Goal: Task Accomplishment & Management: Complete application form

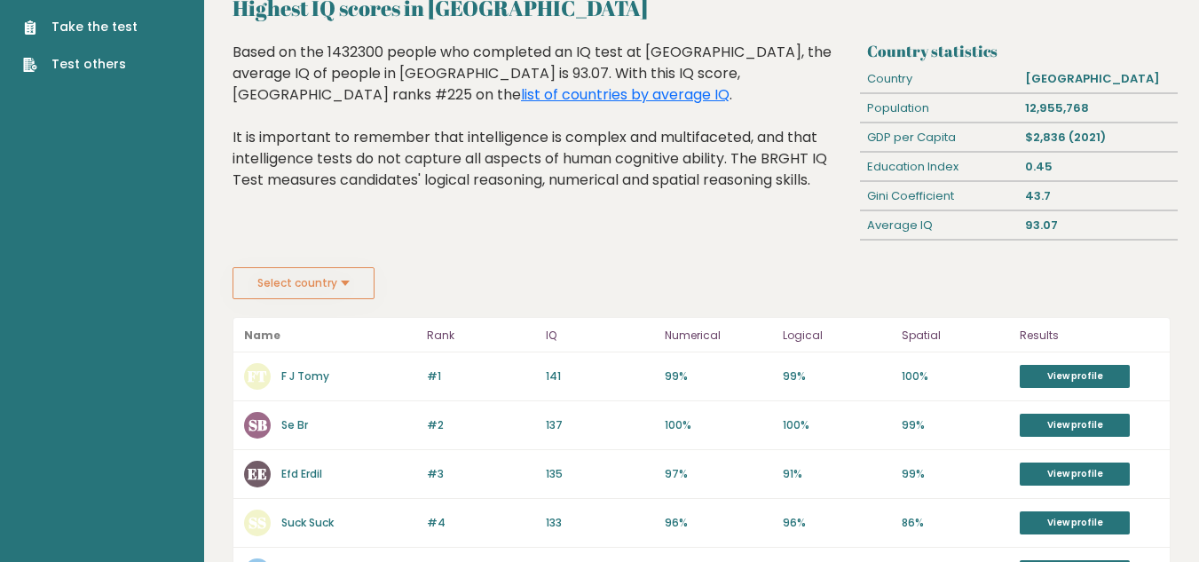
scroll to position [89, 0]
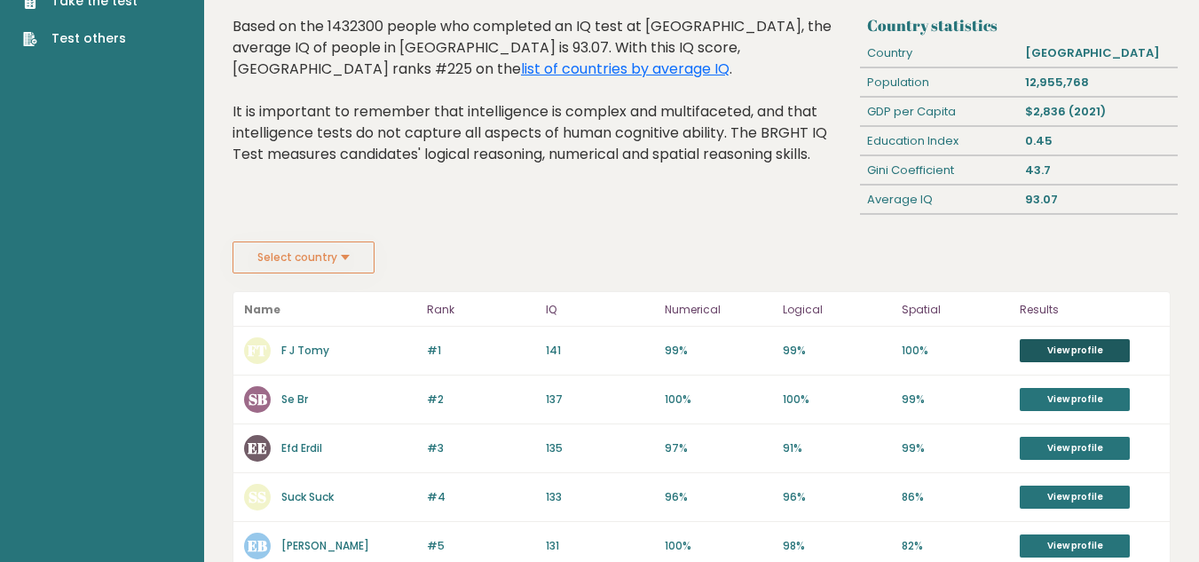
click at [1057, 343] on link "View profile" at bounding box center [1075, 350] width 110 height 23
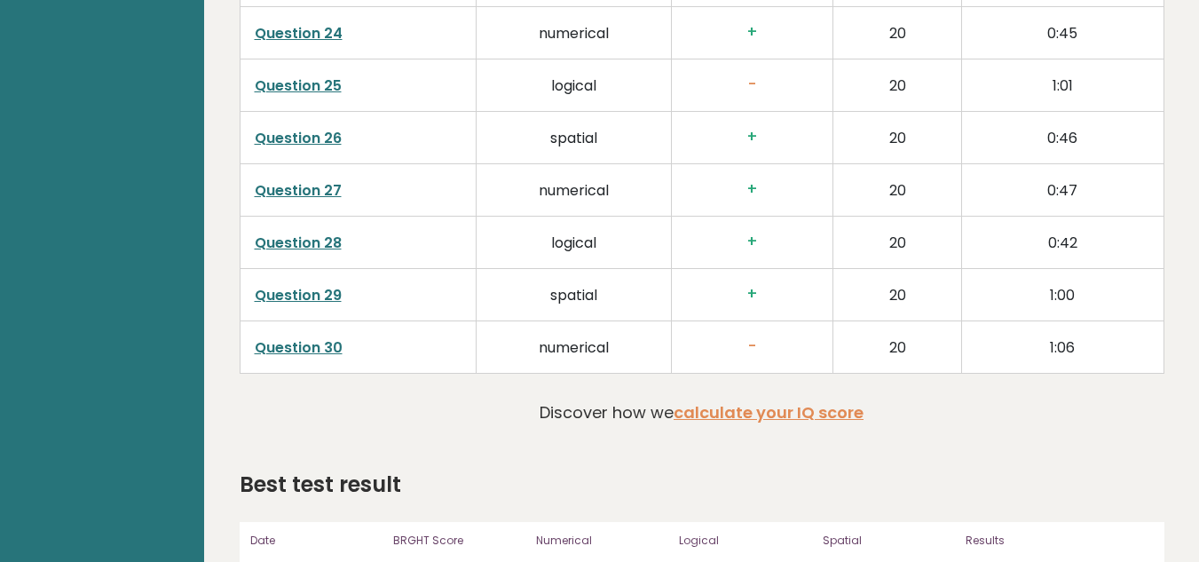
scroll to position [3863, 0]
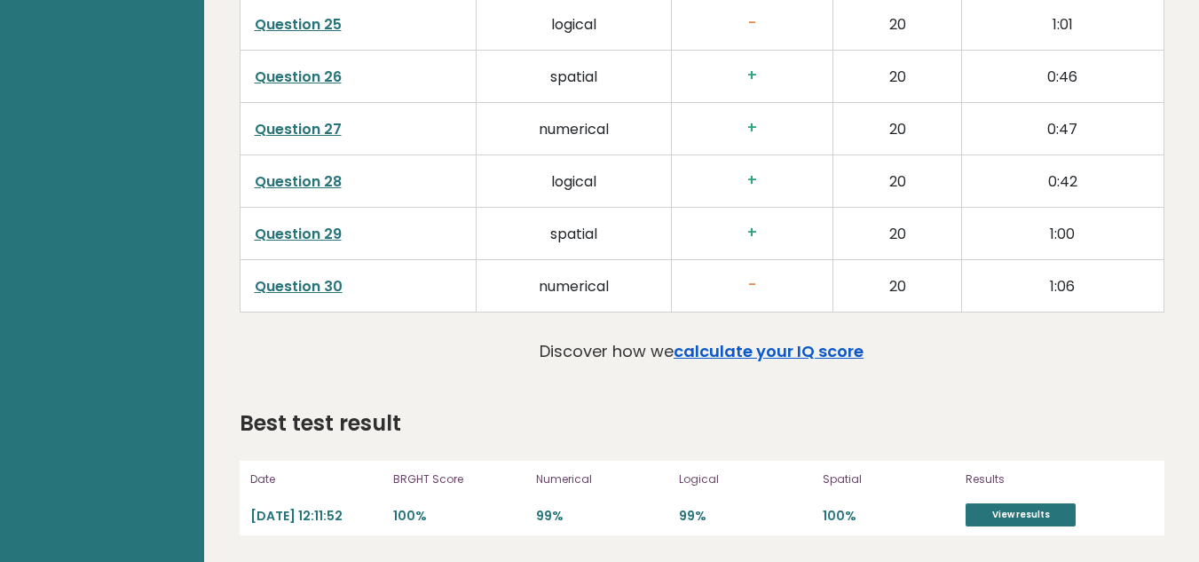
click at [758, 352] on link "calculate your IQ score" at bounding box center [769, 351] width 190 height 22
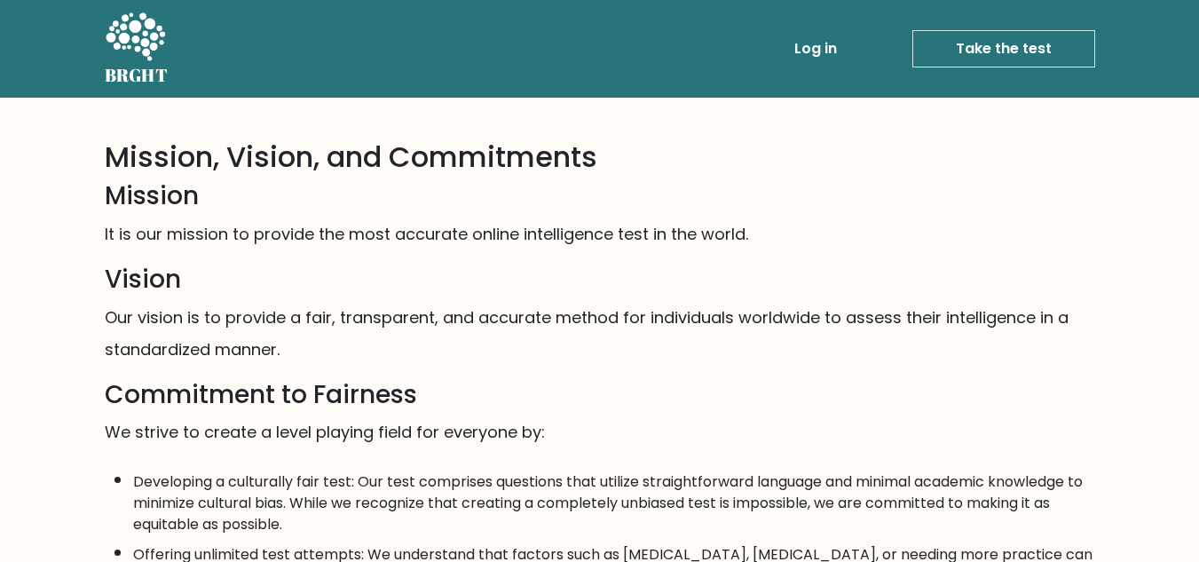
click at [1000, 44] on link "Take the test" at bounding box center [1003, 48] width 183 height 37
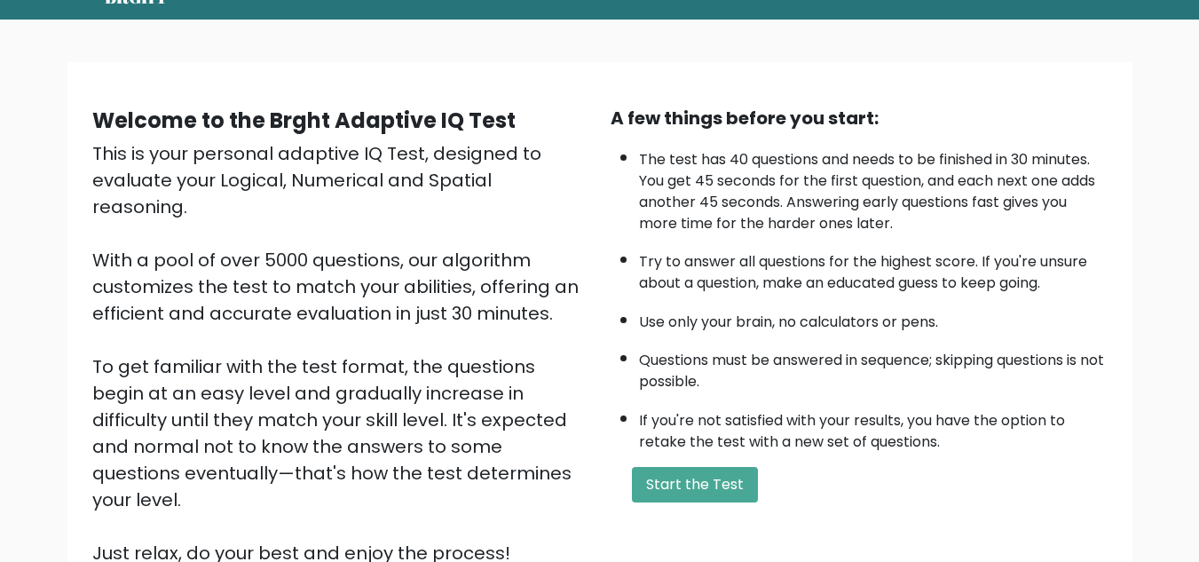
scroll to position [251, 0]
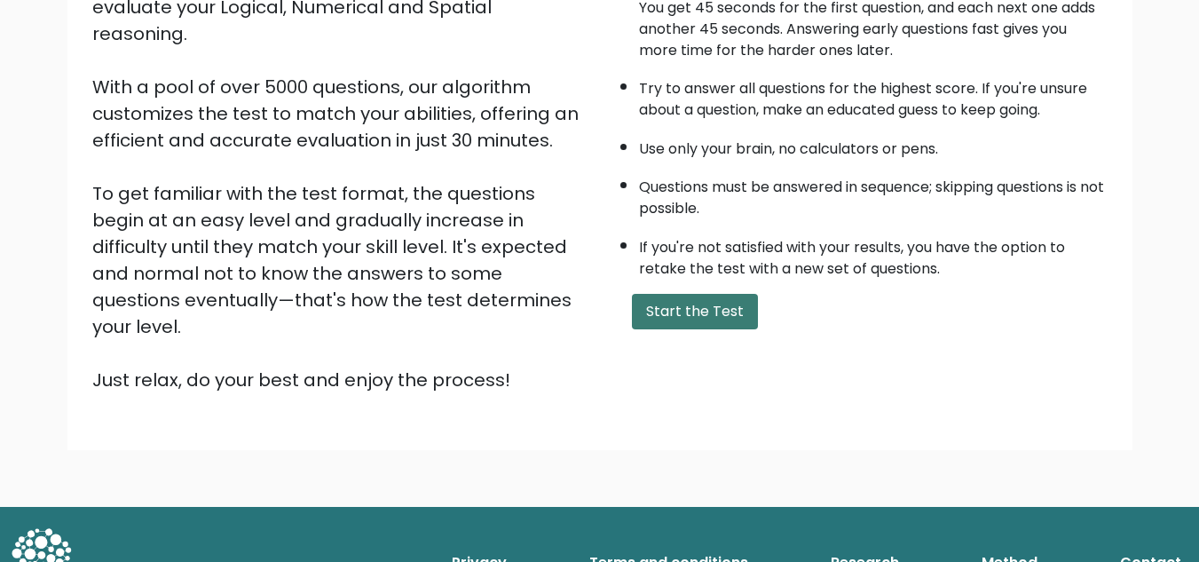
click at [674, 303] on button "Start the Test" at bounding box center [695, 311] width 126 height 35
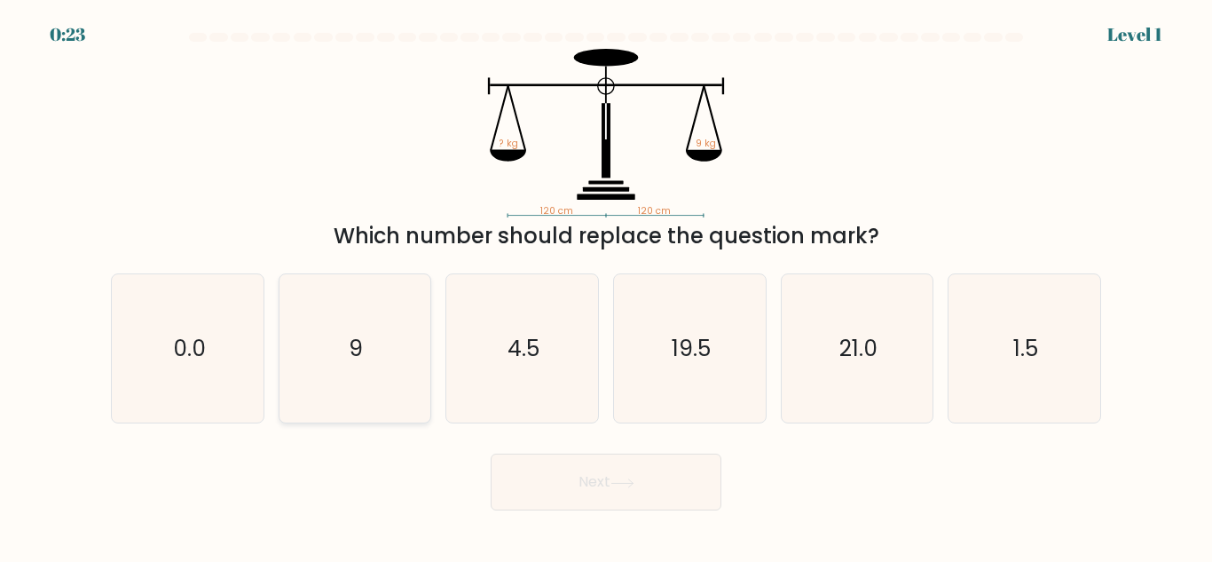
click at [342, 344] on icon "9" at bounding box center [354, 348] width 148 height 148
click at [606, 286] on input "b. 9" at bounding box center [606, 283] width 1 height 4
radio input "true"
click at [640, 469] on button "Next" at bounding box center [606, 481] width 231 height 57
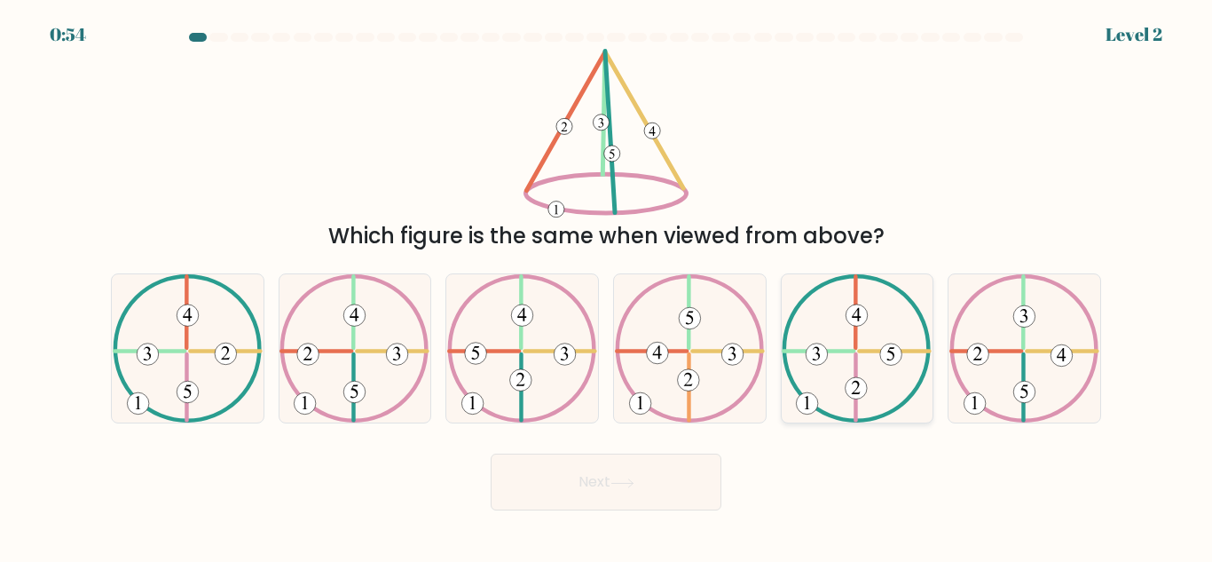
click at [818, 351] on 369 at bounding box center [818, 354] width 22 height 22
click at [607, 286] on input "e." at bounding box center [606, 283] width 1 height 4
radio input "true"
click at [596, 470] on button "Next" at bounding box center [606, 481] width 231 height 57
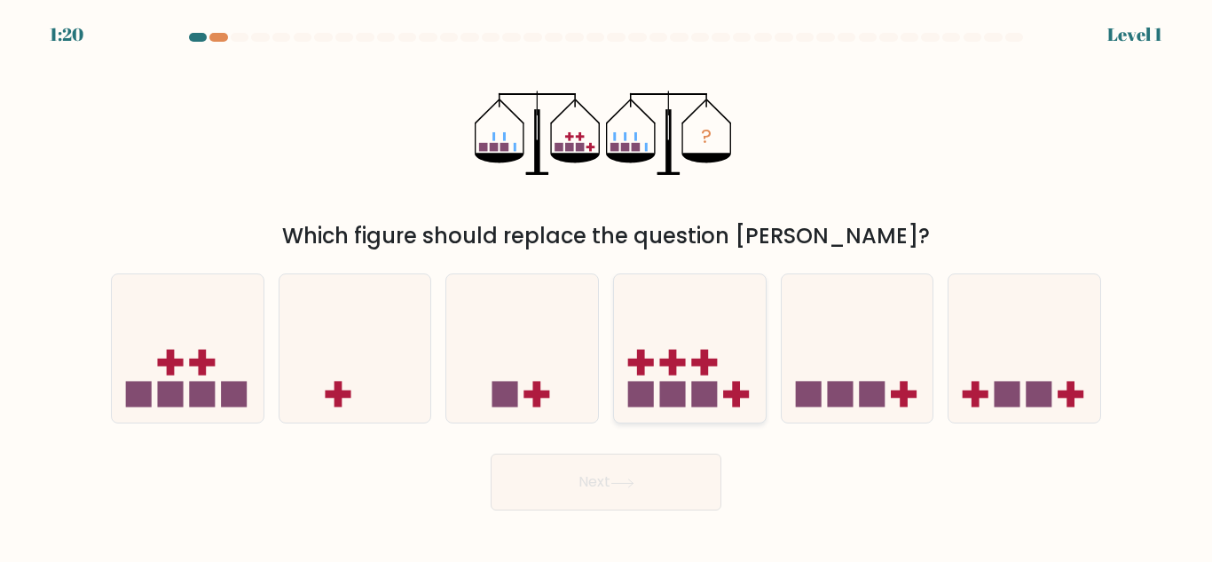
click at [699, 380] on icon at bounding box center [690, 348] width 152 height 125
click at [607, 286] on input "d." at bounding box center [606, 283] width 1 height 4
radio input "true"
click at [611, 484] on button "Next" at bounding box center [606, 481] width 231 height 57
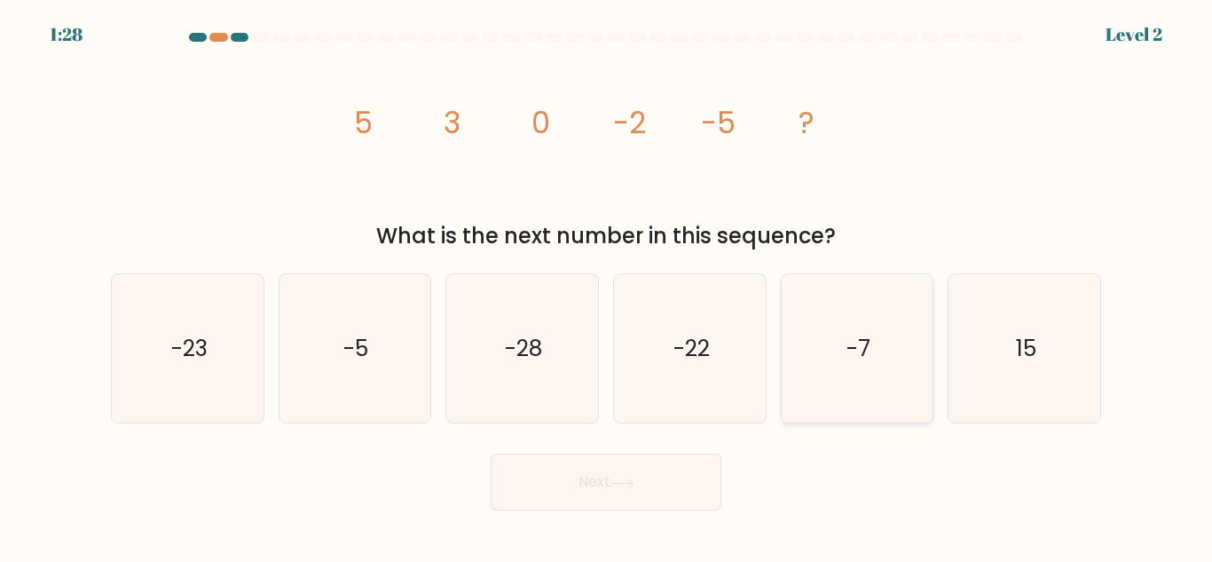
click at [850, 339] on text "-7" at bounding box center [859, 348] width 24 height 31
click at [607, 286] on input "e. -7" at bounding box center [606, 283] width 1 height 4
radio input "true"
click at [657, 489] on button "Next" at bounding box center [606, 481] width 231 height 57
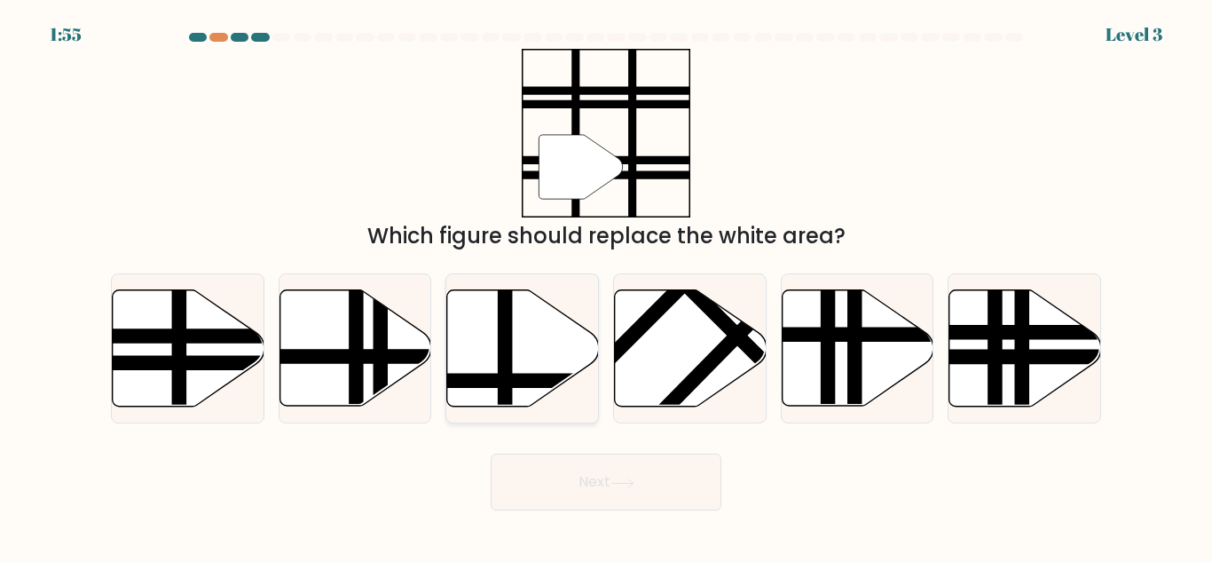
click at [526, 340] on icon at bounding box center [523, 348] width 152 height 116
click at [606, 286] on input "c." at bounding box center [606, 283] width 1 height 4
radio input "true"
click at [582, 485] on button "Next" at bounding box center [606, 481] width 231 height 57
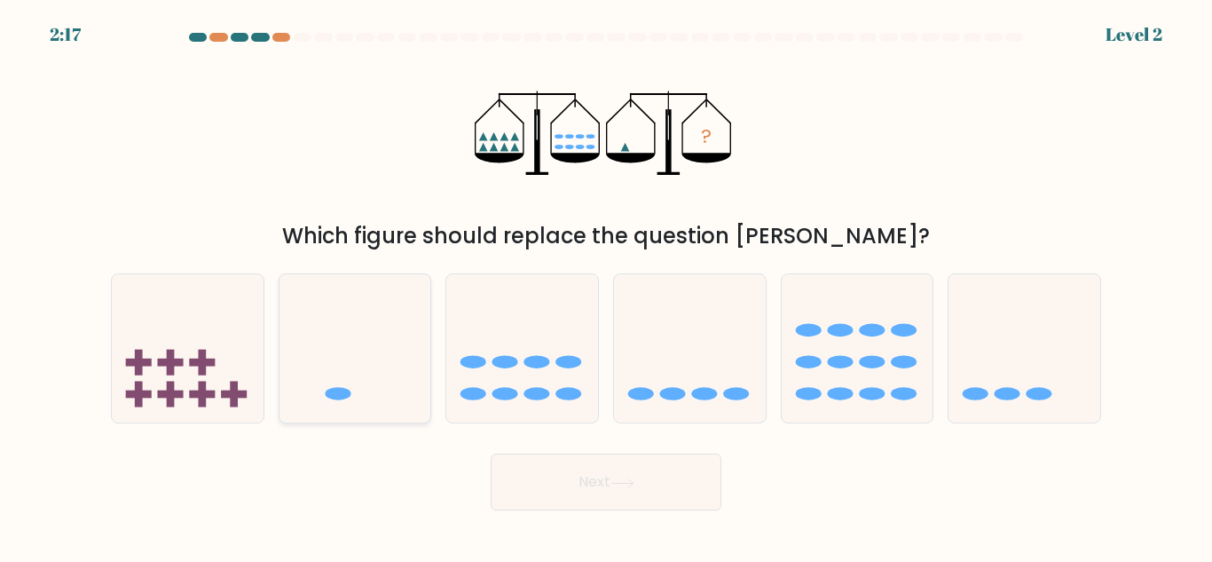
click at [357, 363] on icon at bounding box center [356, 348] width 152 height 125
click at [606, 286] on input "b." at bounding box center [606, 283] width 1 height 4
radio input "true"
click at [655, 477] on button "Next" at bounding box center [606, 481] width 231 height 57
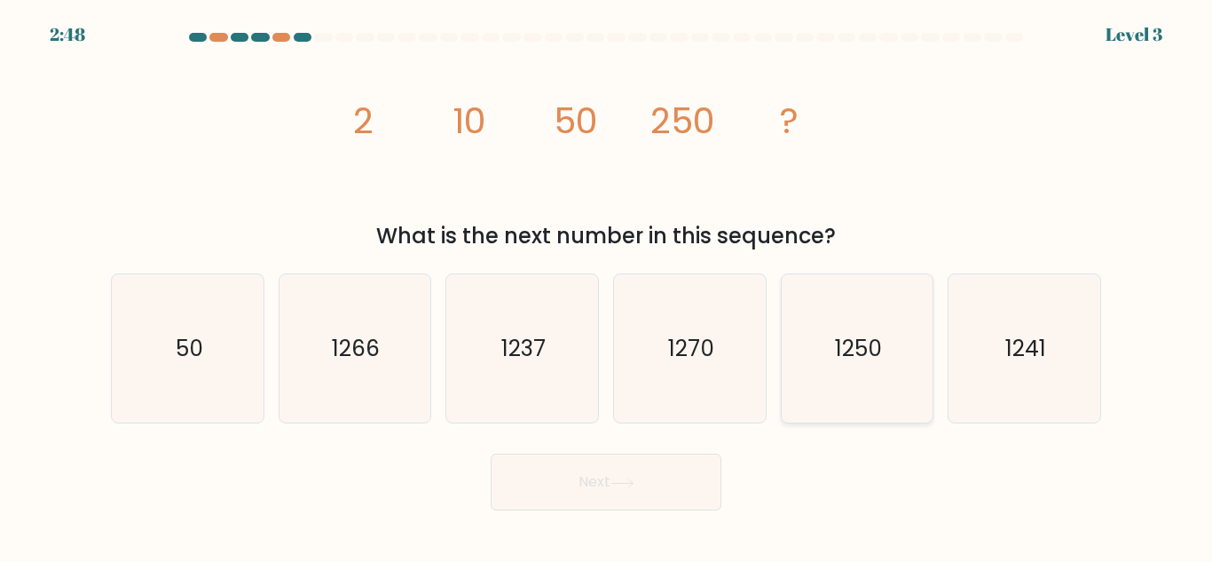
click at [861, 349] on text "1250" at bounding box center [858, 348] width 47 height 31
click at [607, 286] on input "e. 1250" at bounding box center [606, 283] width 1 height 4
radio input "true"
click at [611, 466] on button "Next" at bounding box center [606, 481] width 231 height 57
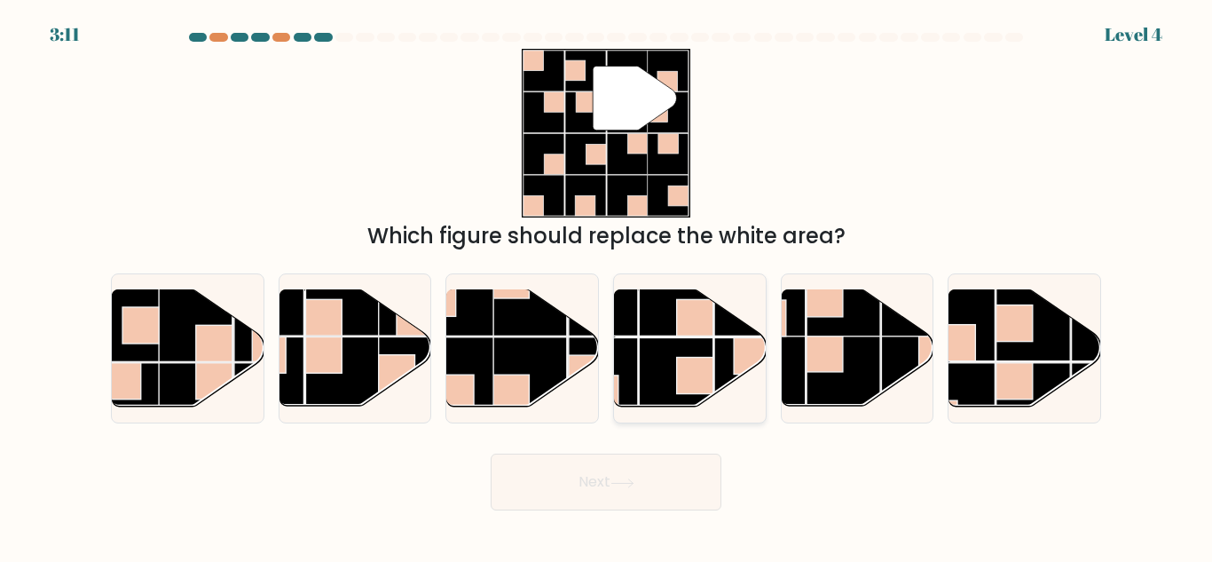
click at [675, 334] on rect at bounding box center [676, 299] width 74 height 74
click at [607, 286] on input "d." at bounding box center [606, 283] width 1 height 4
radio input "true"
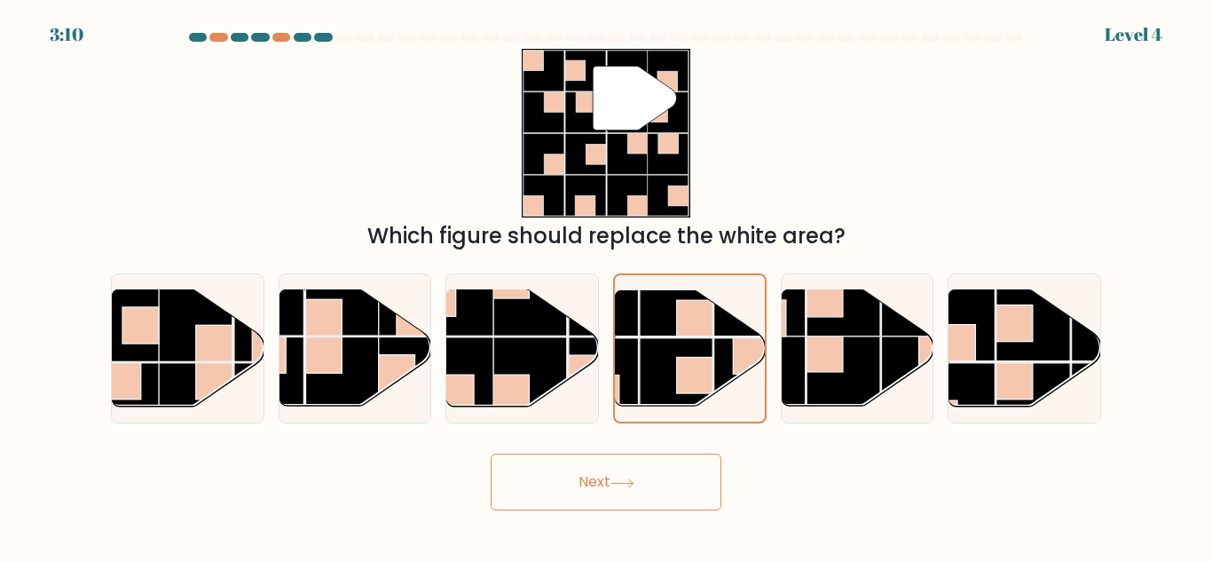
click at [607, 474] on button "Next" at bounding box center [606, 481] width 231 height 57
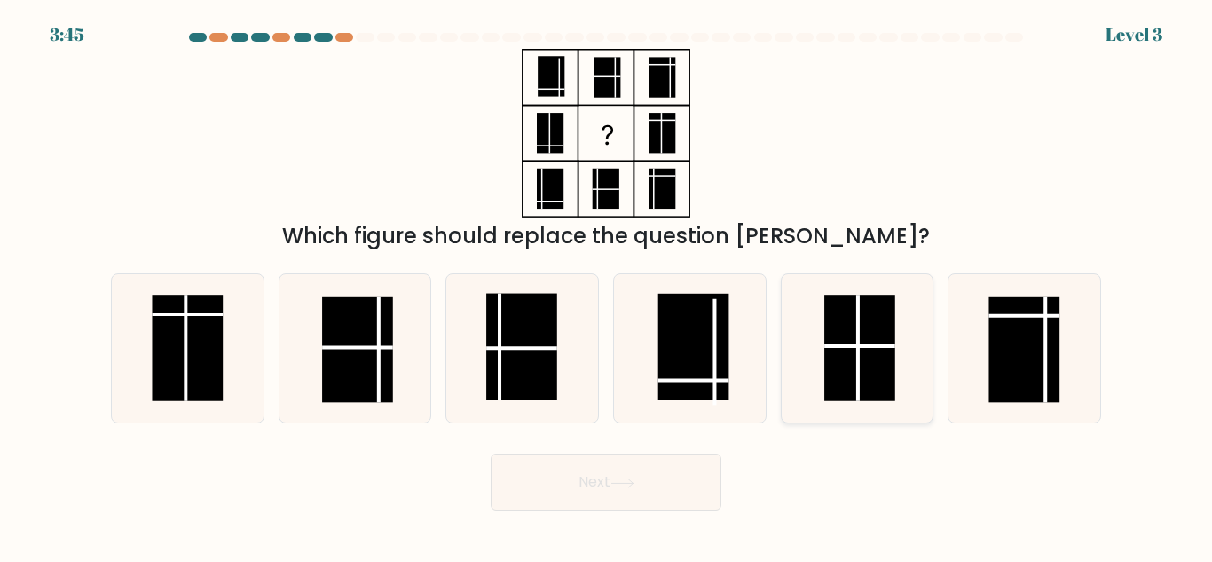
click at [863, 352] on rect at bounding box center [859, 348] width 71 height 106
click at [607, 286] on input "e." at bounding box center [606, 283] width 1 height 4
radio input "true"
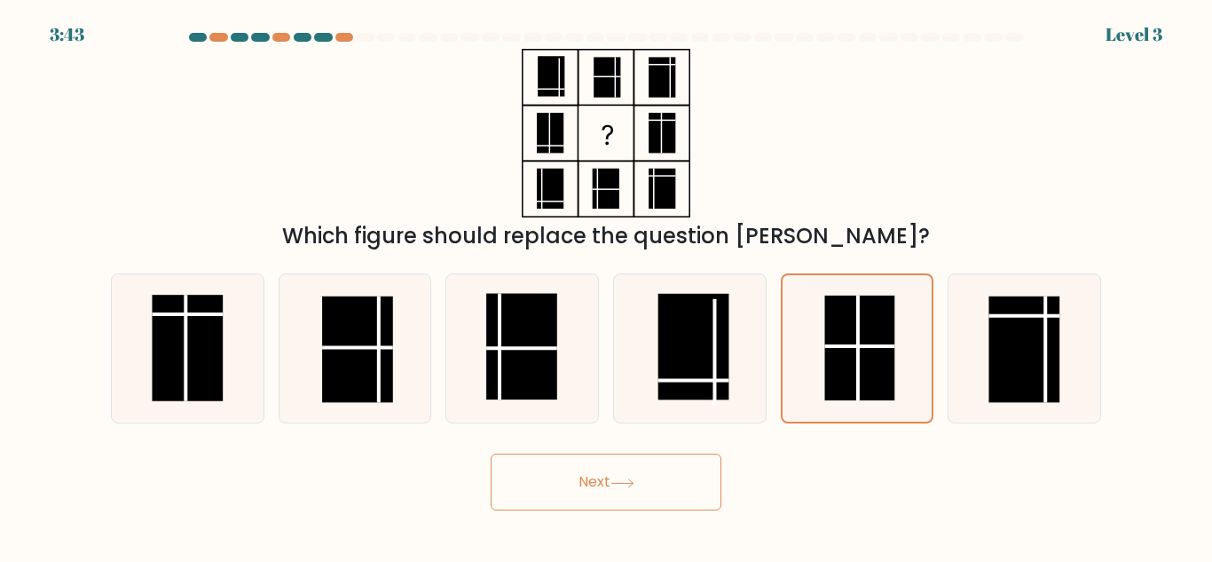
click at [603, 469] on button "Next" at bounding box center [606, 481] width 231 height 57
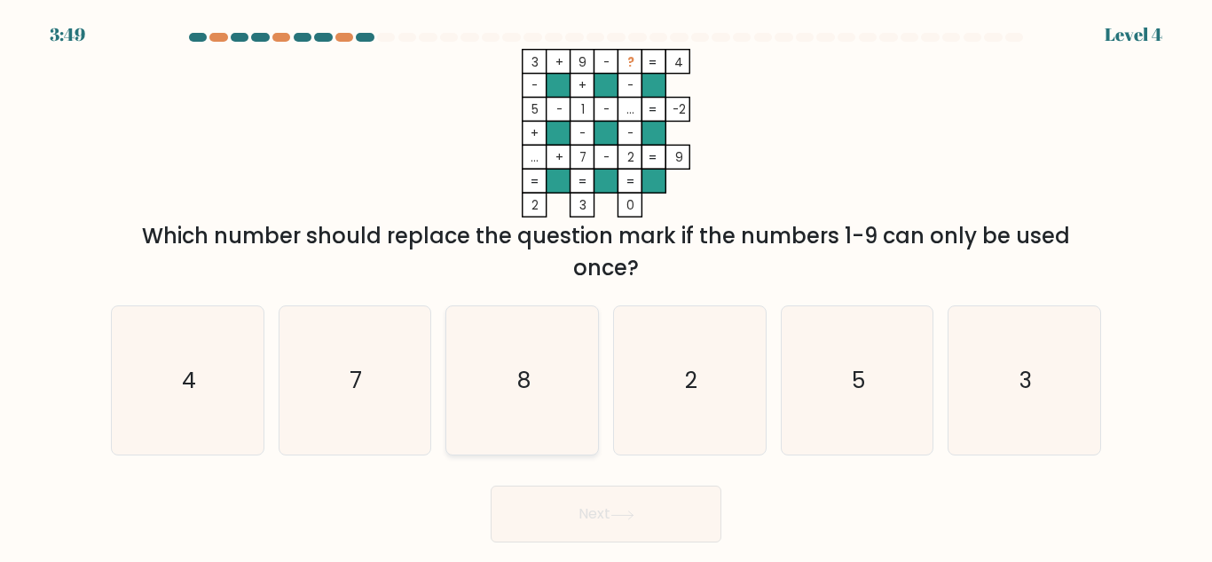
click at [536, 372] on icon "8" at bounding box center [522, 380] width 148 height 148
click at [606, 286] on input "c. 8" at bounding box center [606, 283] width 1 height 4
radio input "true"
click at [622, 516] on icon at bounding box center [623, 515] width 24 height 10
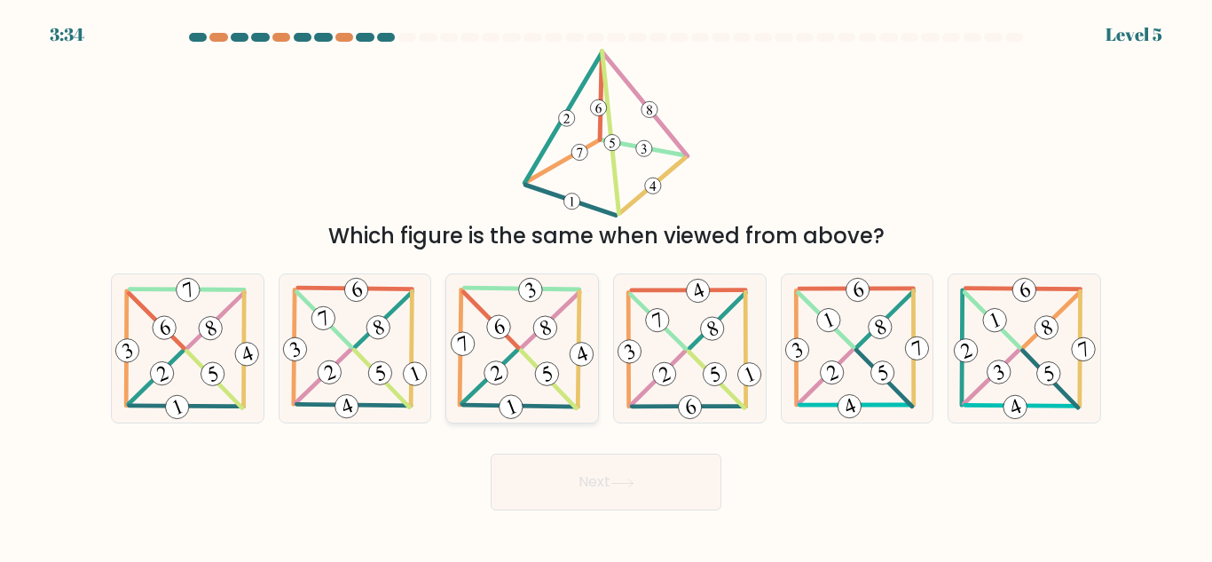
click at [527, 305] on icon at bounding box center [522, 348] width 151 height 148
click at [606, 286] on input "c." at bounding box center [606, 283] width 1 height 4
radio input "true"
click at [566, 477] on button "Next" at bounding box center [606, 481] width 231 height 57
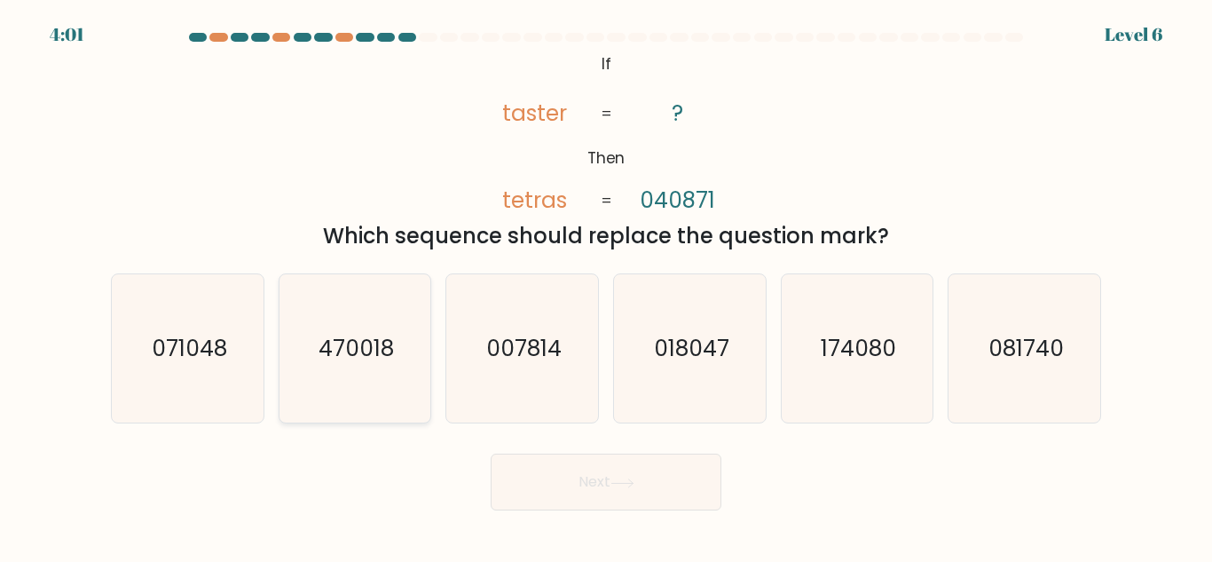
click at [370, 348] on text "470018" at bounding box center [356, 348] width 75 height 31
click at [606, 286] on input "b. 470018" at bounding box center [606, 283] width 1 height 4
radio input "true"
click at [576, 469] on button "Next" at bounding box center [606, 481] width 231 height 57
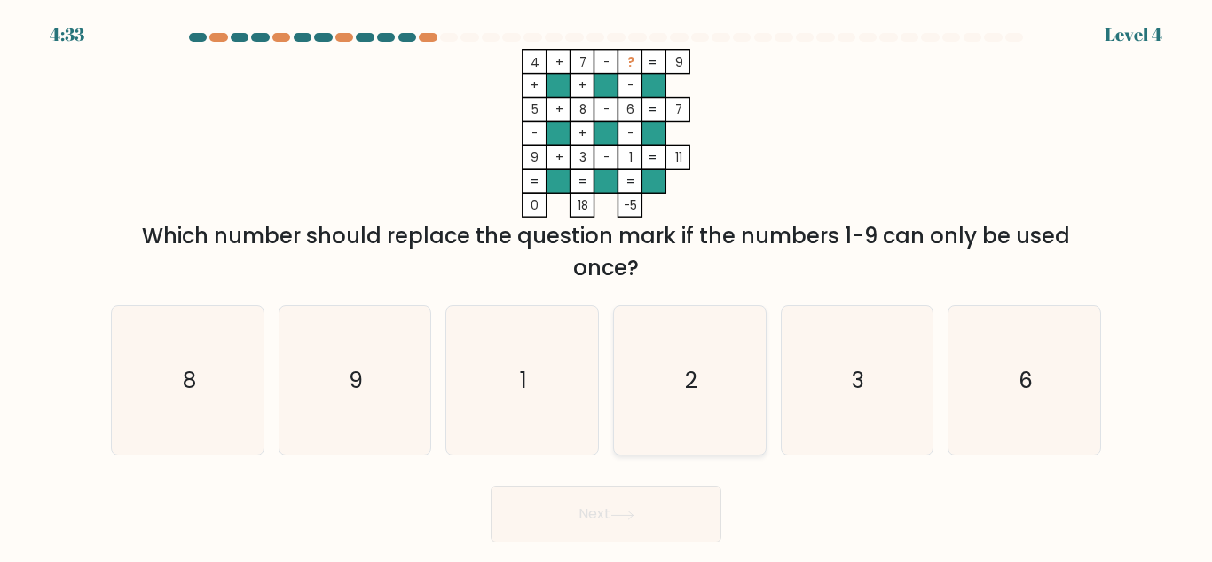
click at [698, 337] on icon "2" at bounding box center [690, 380] width 148 height 148
click at [607, 286] on input "d. 2" at bounding box center [606, 283] width 1 height 4
radio input "true"
click at [542, 523] on button "Next" at bounding box center [606, 513] width 231 height 57
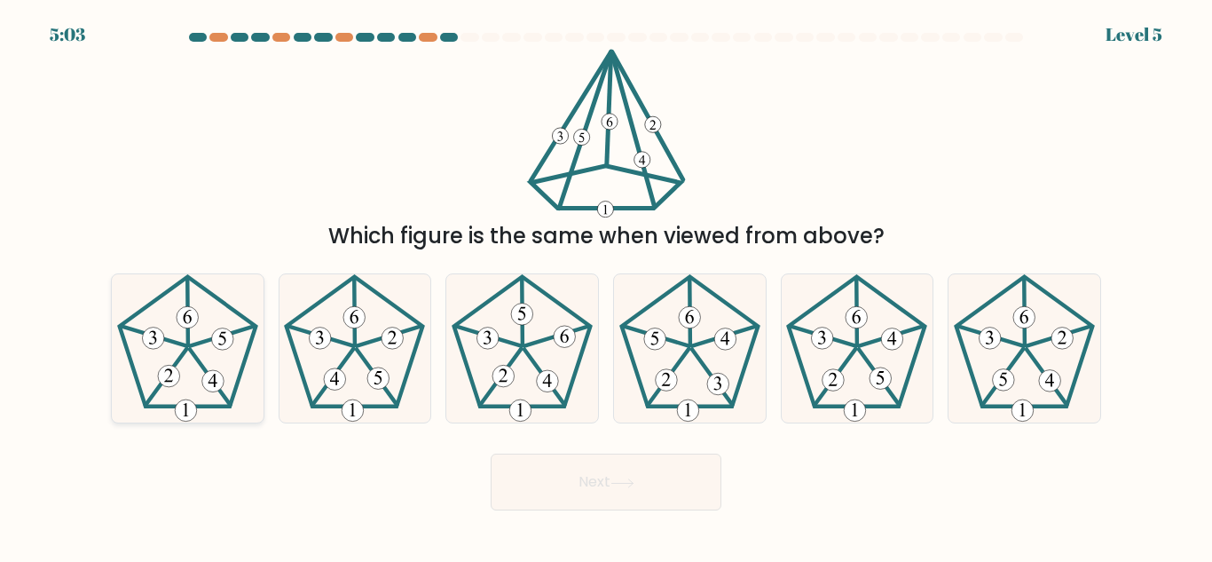
click at [192, 336] on icon at bounding box center [188, 348] width 148 height 148
click at [606, 286] on input "a." at bounding box center [606, 283] width 1 height 4
radio input "true"
click at [593, 480] on button "Next" at bounding box center [606, 481] width 231 height 57
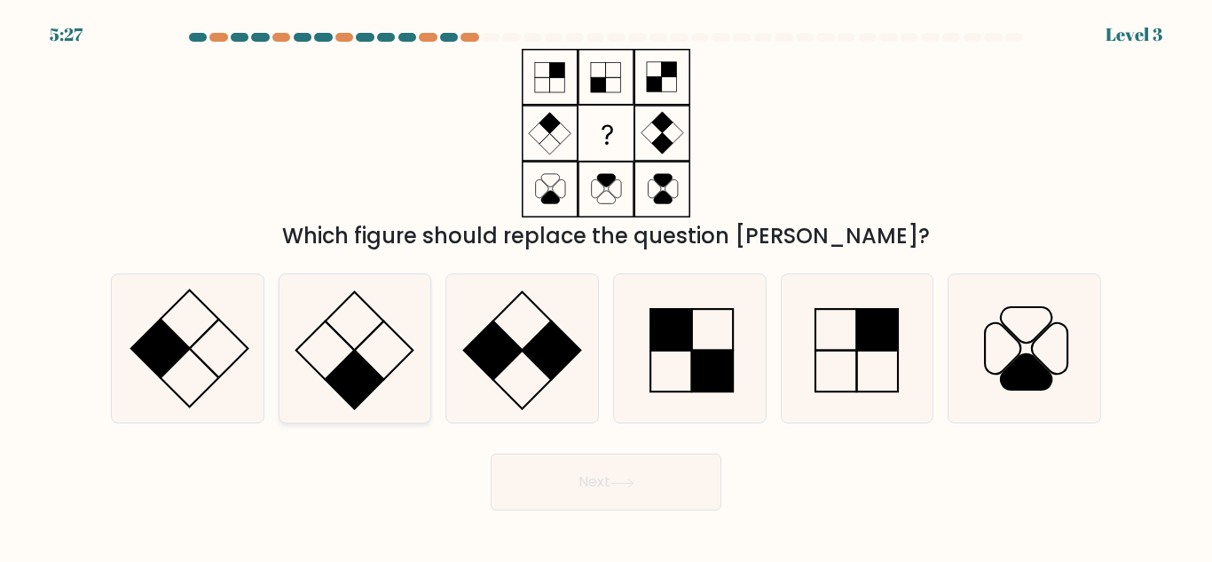
click at [372, 355] on icon at bounding box center [354, 348] width 148 height 148
click at [606, 286] on input "b." at bounding box center [606, 283] width 1 height 4
radio input "true"
click at [579, 481] on button "Next" at bounding box center [606, 481] width 231 height 57
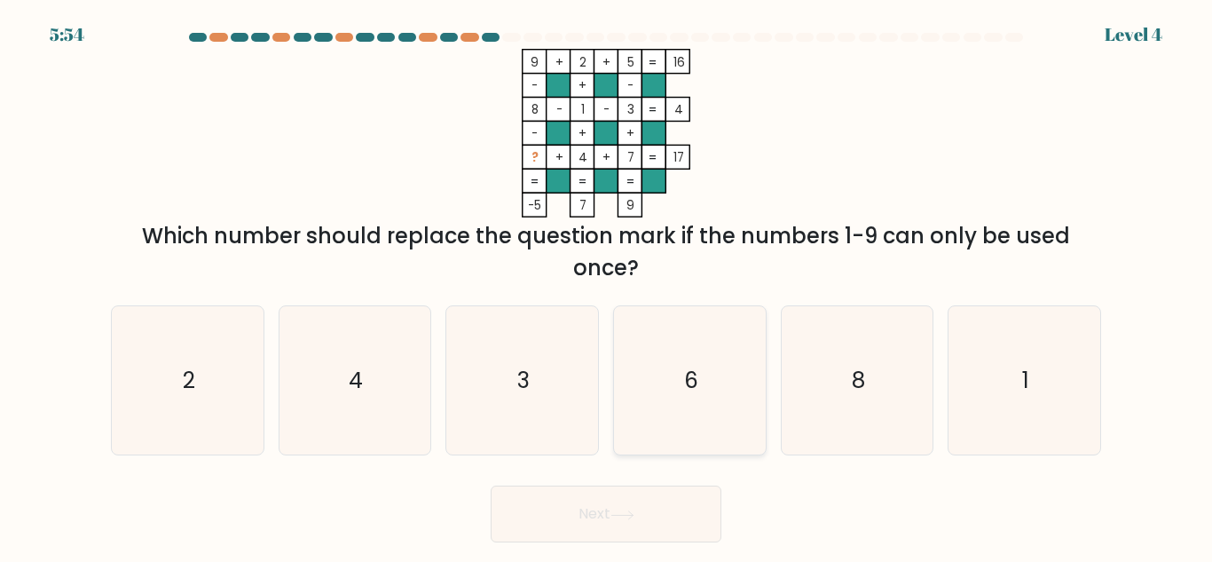
click at [704, 360] on icon "6" at bounding box center [690, 380] width 148 height 148
click at [607, 286] on input "d. 6" at bounding box center [606, 283] width 1 height 4
radio input "true"
click at [603, 509] on button "Next" at bounding box center [606, 513] width 231 height 57
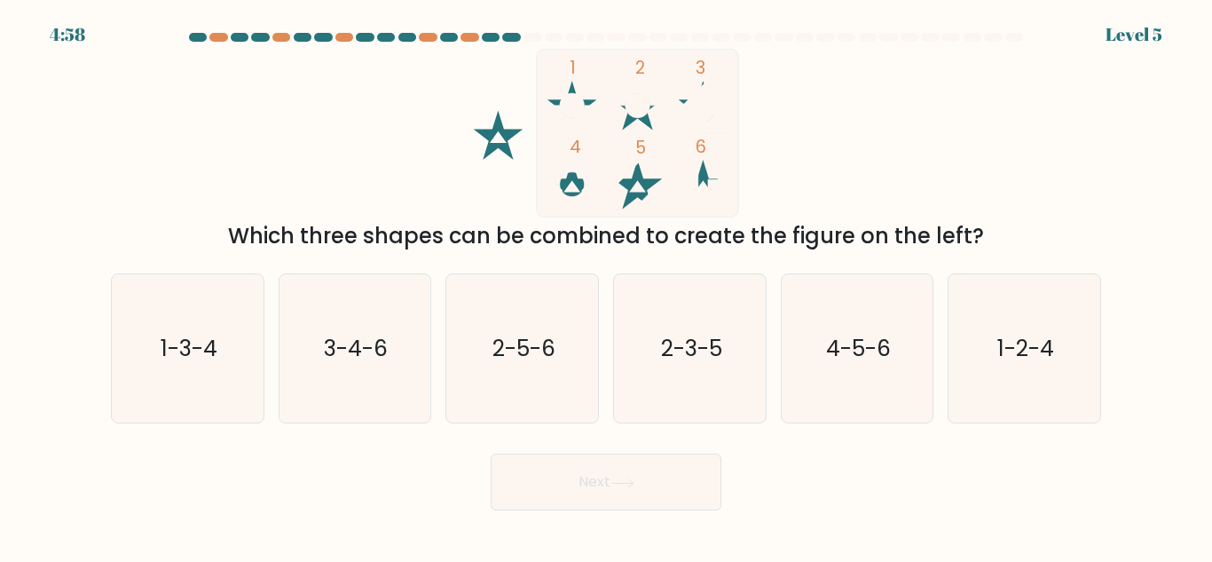
click at [569, 92] on icon at bounding box center [573, 106] width 50 height 50
click at [1037, 333] on text "1-2-4" at bounding box center [1025, 348] width 57 height 31
click at [578, 476] on button "Next" at bounding box center [606, 481] width 231 height 57
click at [993, 343] on icon "1-2-4" at bounding box center [1024, 348] width 148 height 148
click at [607, 286] on input "f. 1-2-4" at bounding box center [606, 283] width 1 height 4
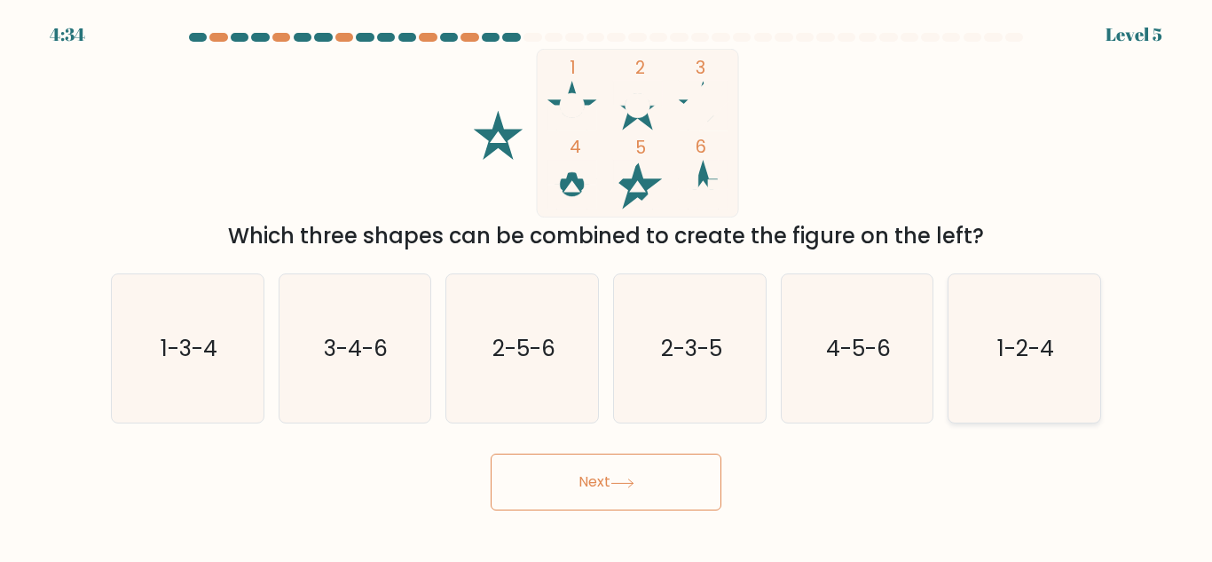
radio input "true"
click at [638, 477] on button "Next" at bounding box center [606, 481] width 231 height 57
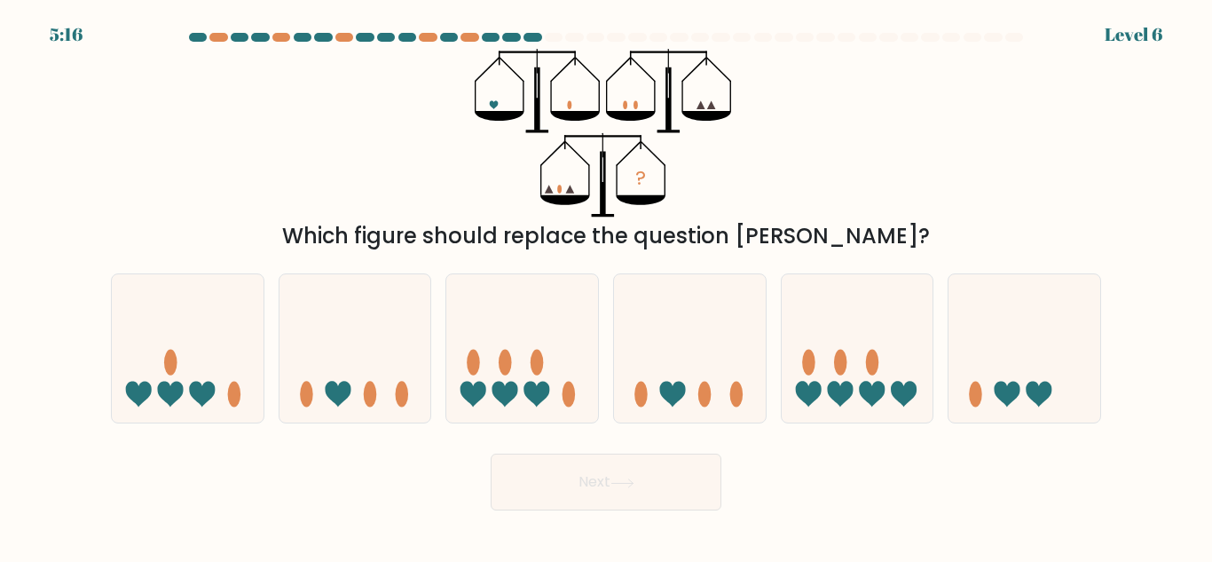
click at [614, 475] on button "Next" at bounding box center [606, 481] width 231 height 57
click at [1013, 387] on icon at bounding box center [1008, 395] width 26 height 26
click at [607, 286] on input "f." at bounding box center [606, 283] width 1 height 4
radio input "true"
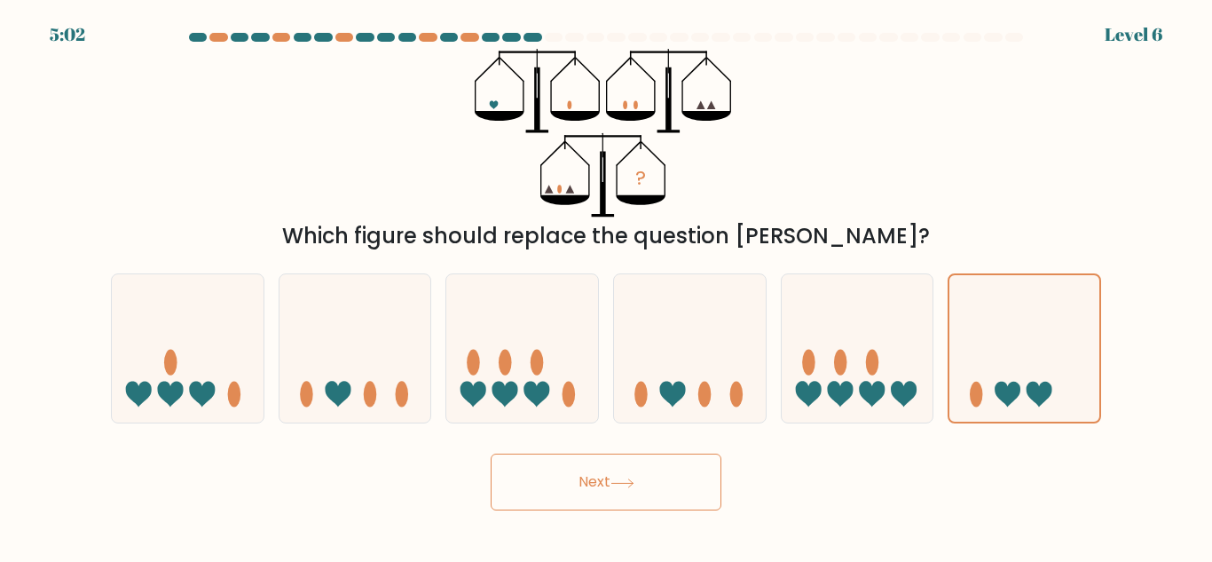
click at [549, 487] on button "Next" at bounding box center [606, 481] width 231 height 57
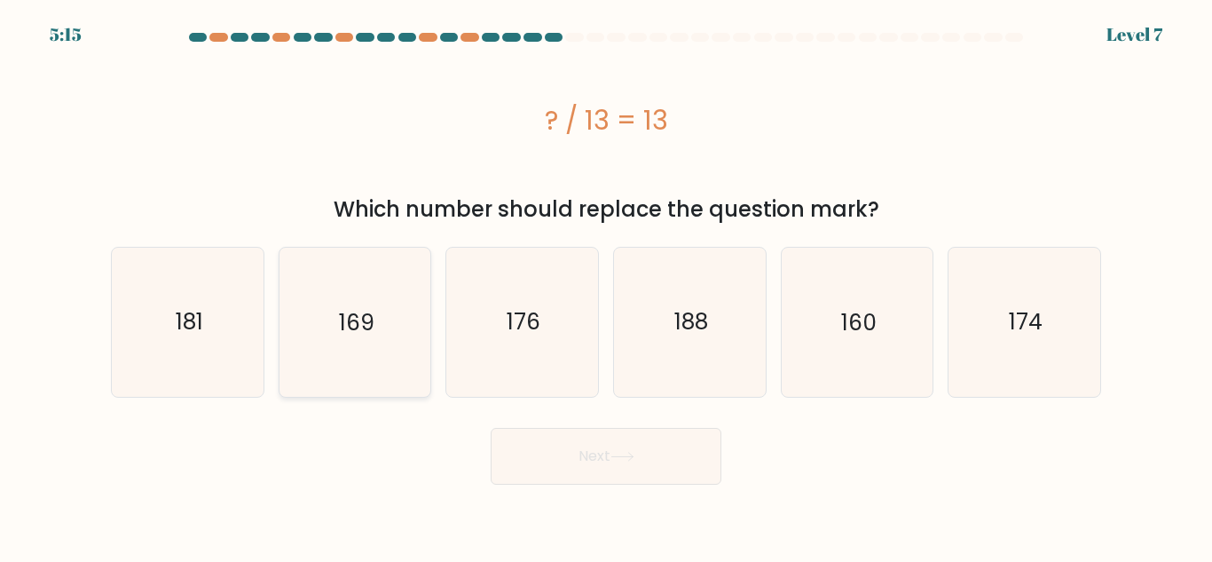
click at [355, 320] on text "169" at bounding box center [356, 321] width 35 height 31
click at [606, 286] on input "b. 169" at bounding box center [606, 283] width 1 height 4
radio input "true"
click at [179, 325] on text "181" at bounding box center [189, 321] width 28 height 31
click at [606, 286] on input "a. 181" at bounding box center [606, 283] width 1 height 4
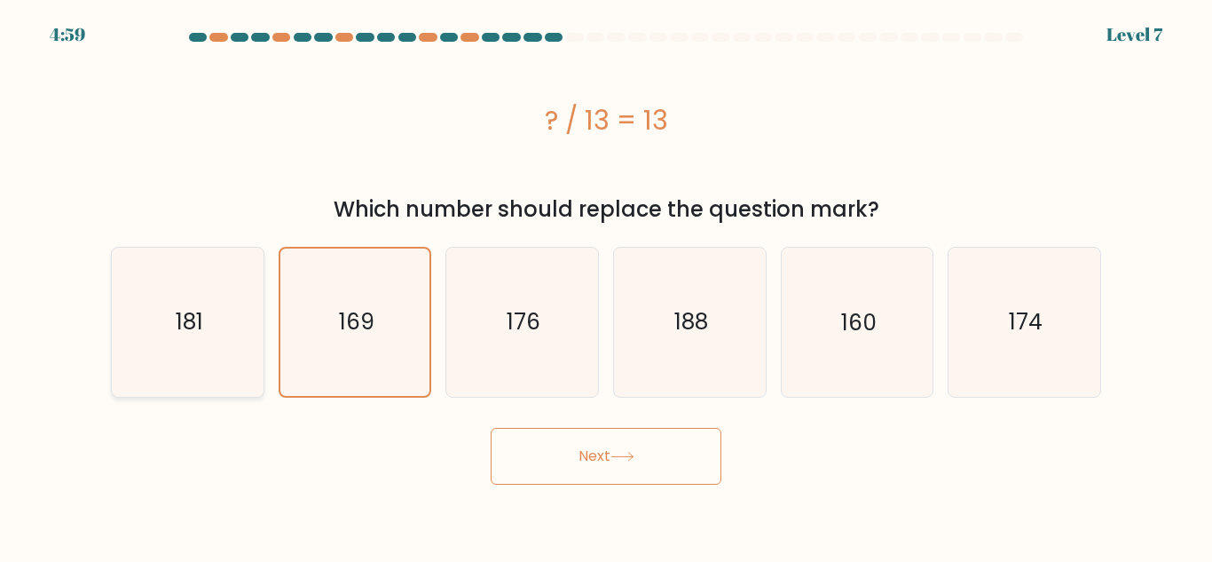
radio input "true"
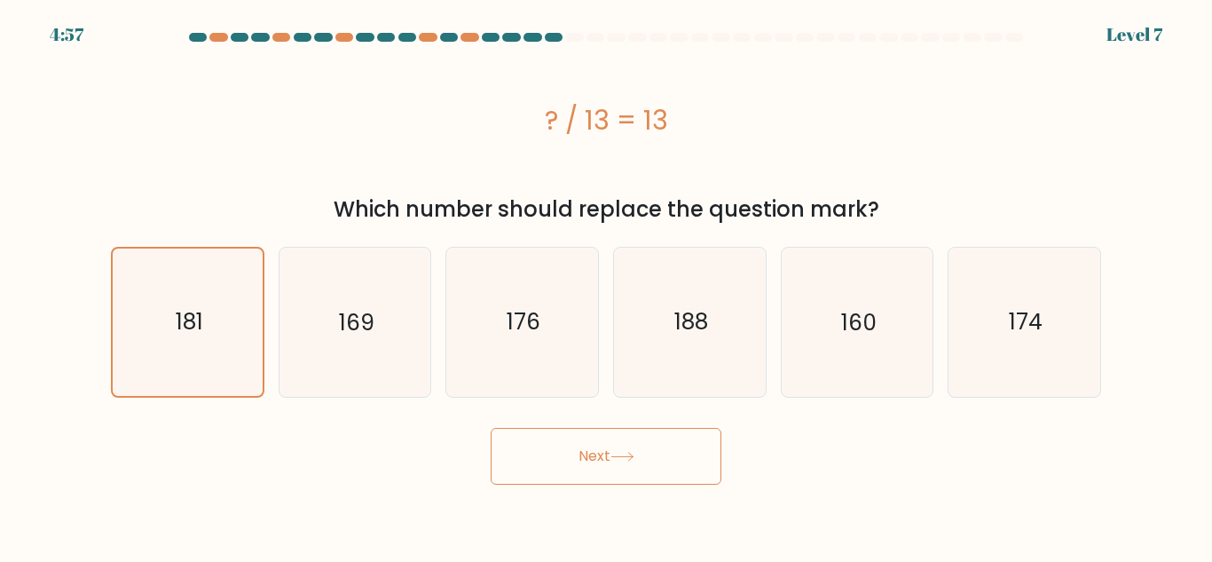
click at [616, 461] on button "Next" at bounding box center [606, 456] width 231 height 57
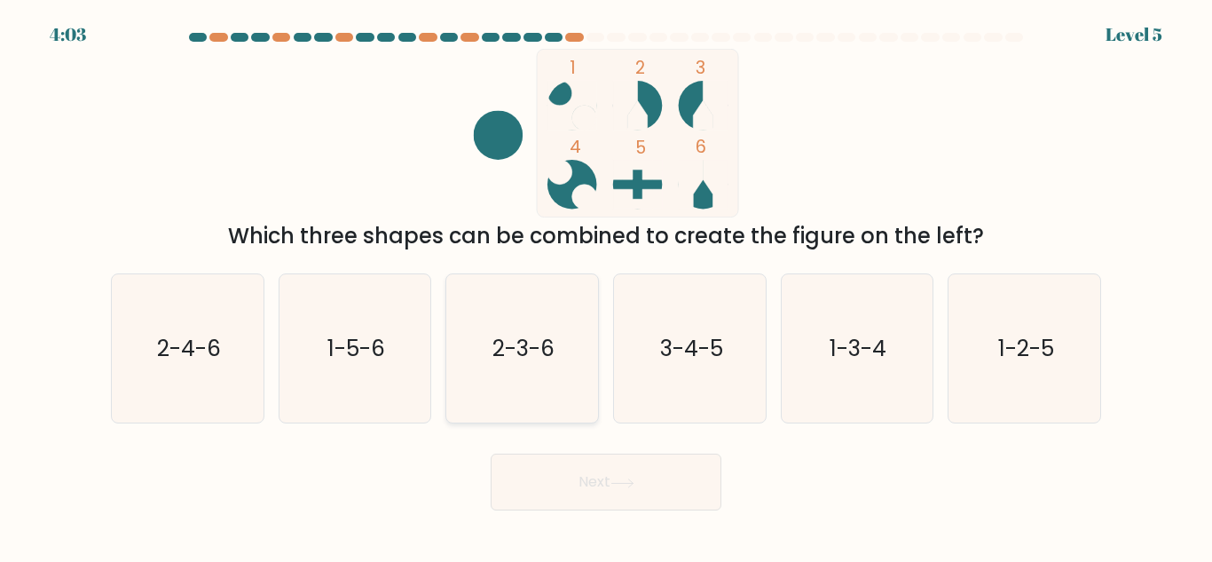
click at [543, 349] on text "2-3-6" at bounding box center [524, 348] width 62 height 31
click at [606, 286] on input "c. 2-3-6" at bounding box center [606, 283] width 1 height 4
radio input "true"
click at [601, 477] on button "Next" at bounding box center [606, 481] width 231 height 57
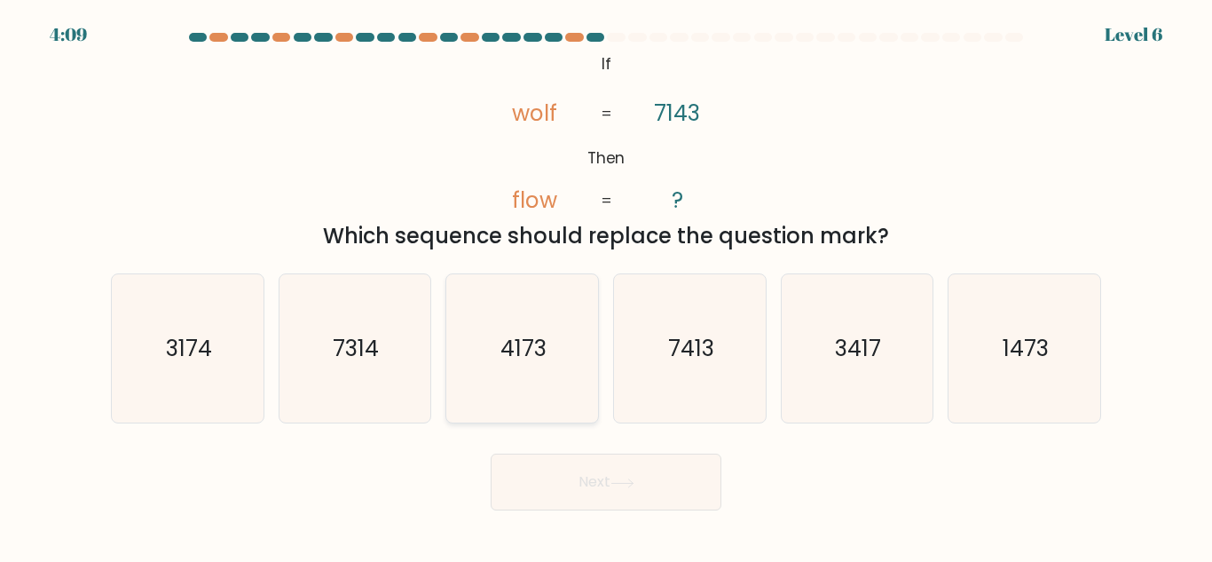
click at [545, 353] on text "4173" at bounding box center [523, 348] width 46 height 31
click at [606, 286] on input "c. 4173" at bounding box center [606, 283] width 1 height 4
radio input "true"
click at [606, 484] on button "Next" at bounding box center [606, 481] width 231 height 57
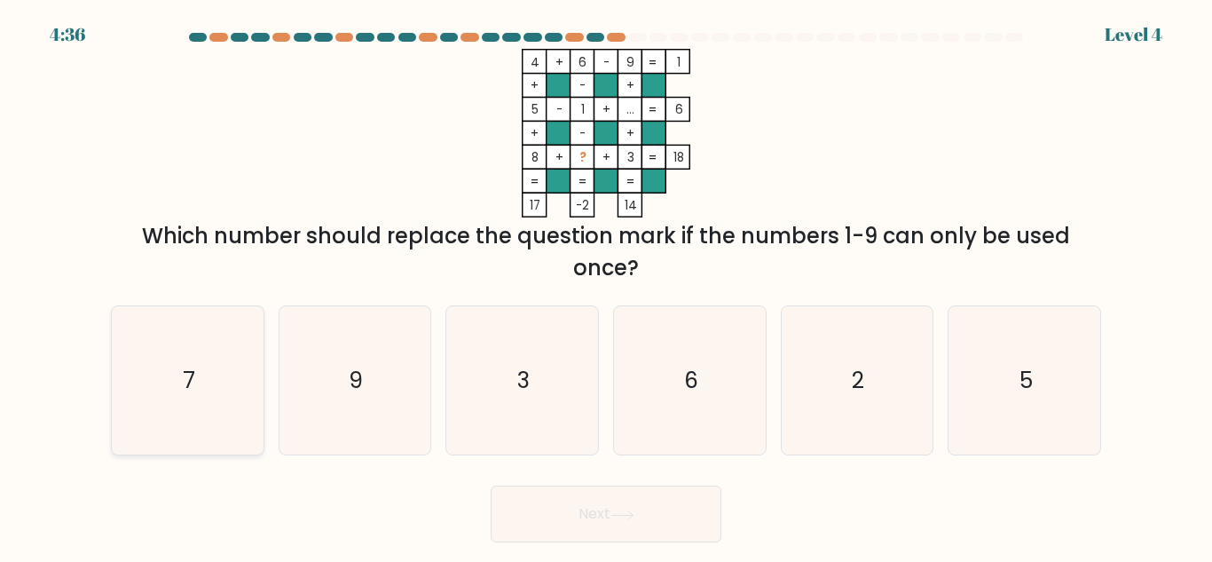
click at [218, 379] on icon "7" at bounding box center [188, 380] width 148 height 148
click at [606, 286] on input "a. 7" at bounding box center [606, 283] width 1 height 4
radio input "true"
click at [584, 504] on button "Next" at bounding box center [606, 513] width 231 height 57
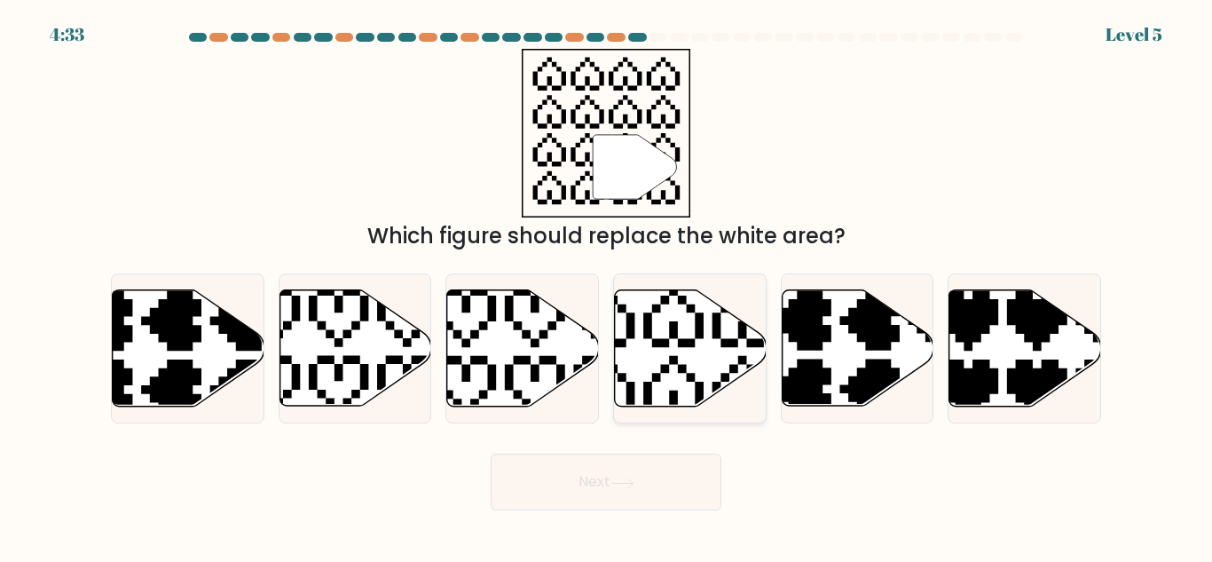
click at [684, 342] on icon at bounding box center [639, 282] width 266 height 266
click at [607, 286] on input "d." at bounding box center [606, 283] width 1 height 4
radio input "true"
click at [350, 337] on icon at bounding box center [304, 282] width 266 height 266
click at [606, 286] on input "b." at bounding box center [606, 283] width 1 height 4
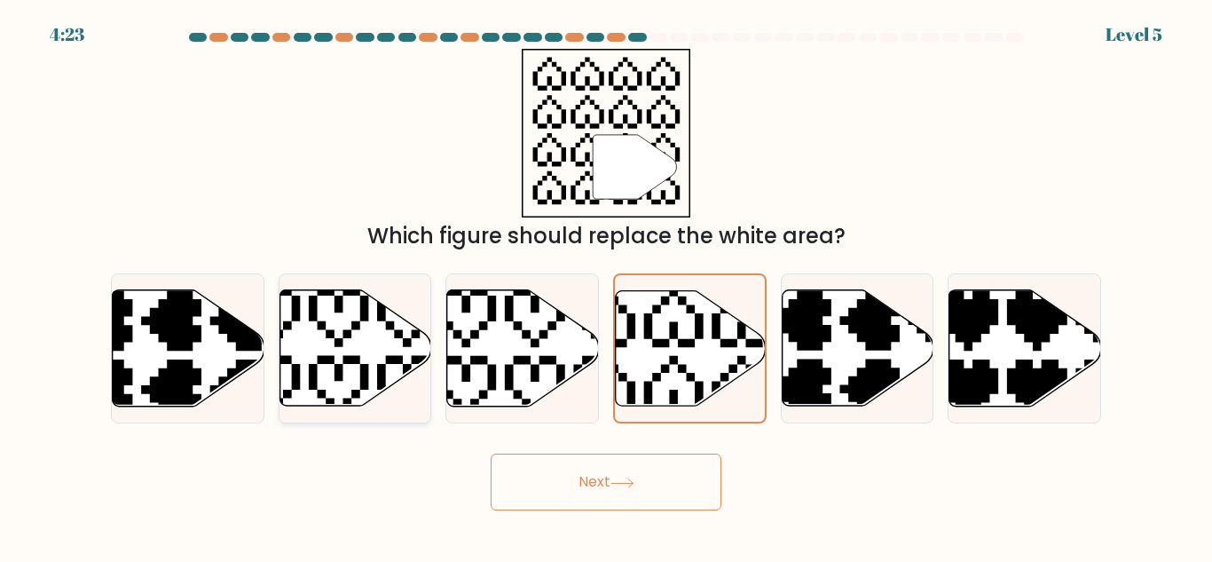
radio input "true"
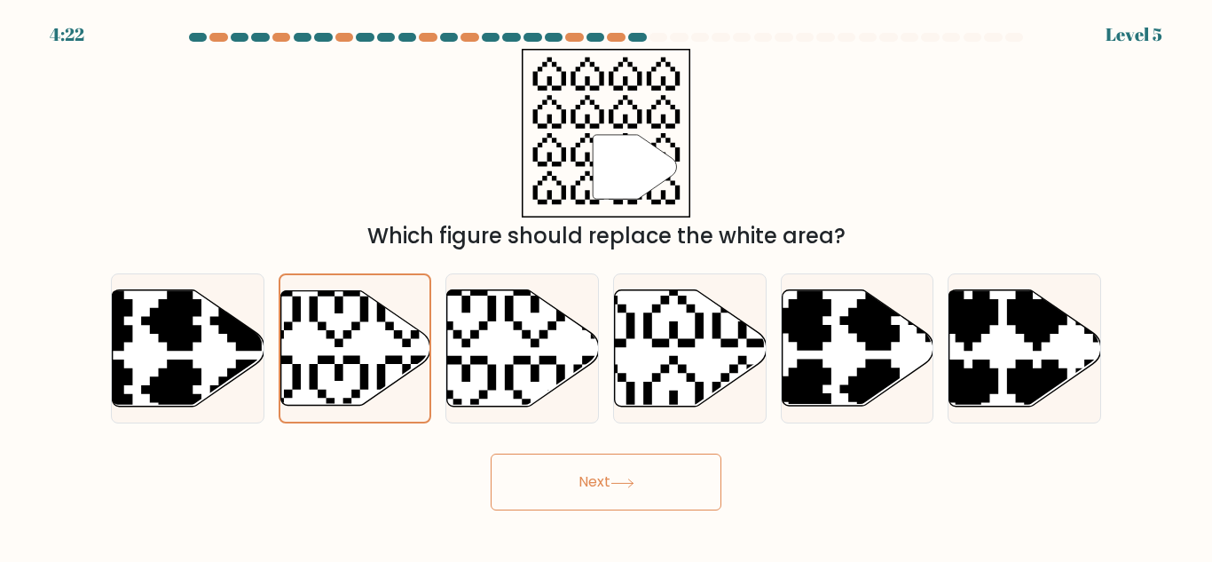
click at [565, 469] on button "Next" at bounding box center [606, 481] width 231 height 57
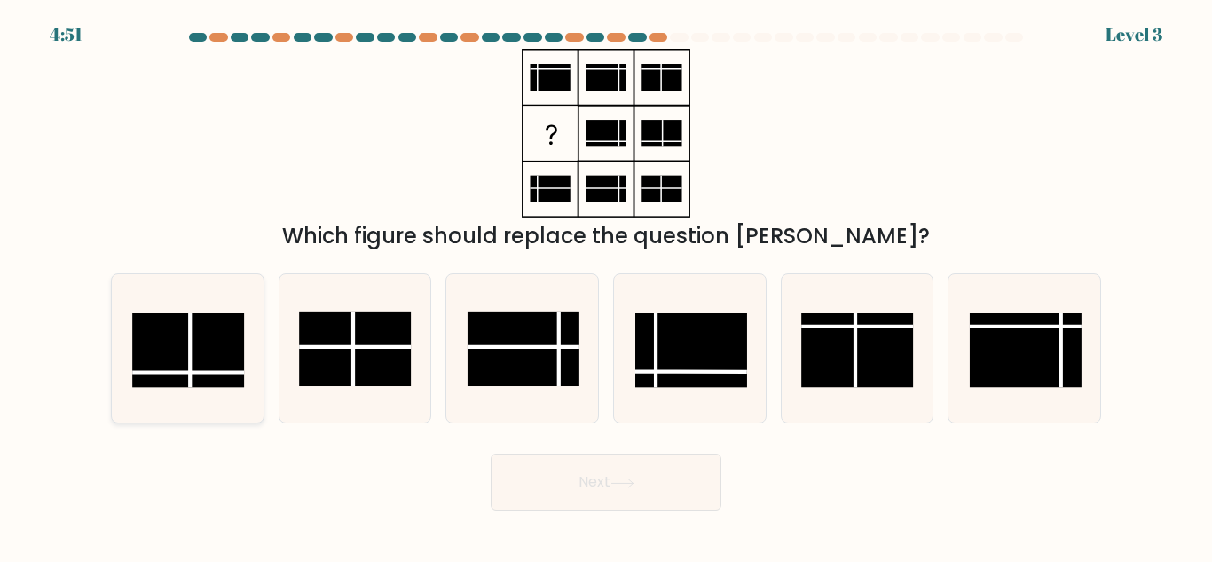
click at [197, 327] on rect at bounding box center [188, 349] width 112 height 75
click at [606, 286] on input "a." at bounding box center [606, 283] width 1 height 4
radio input "true"
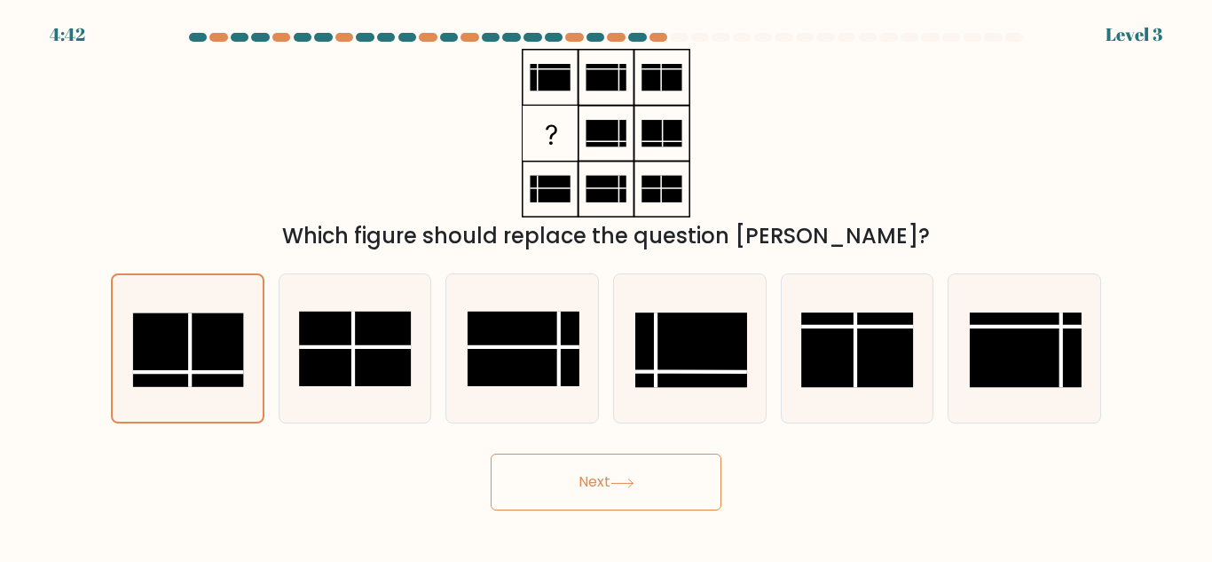
click at [584, 474] on button "Next" at bounding box center [606, 481] width 231 height 57
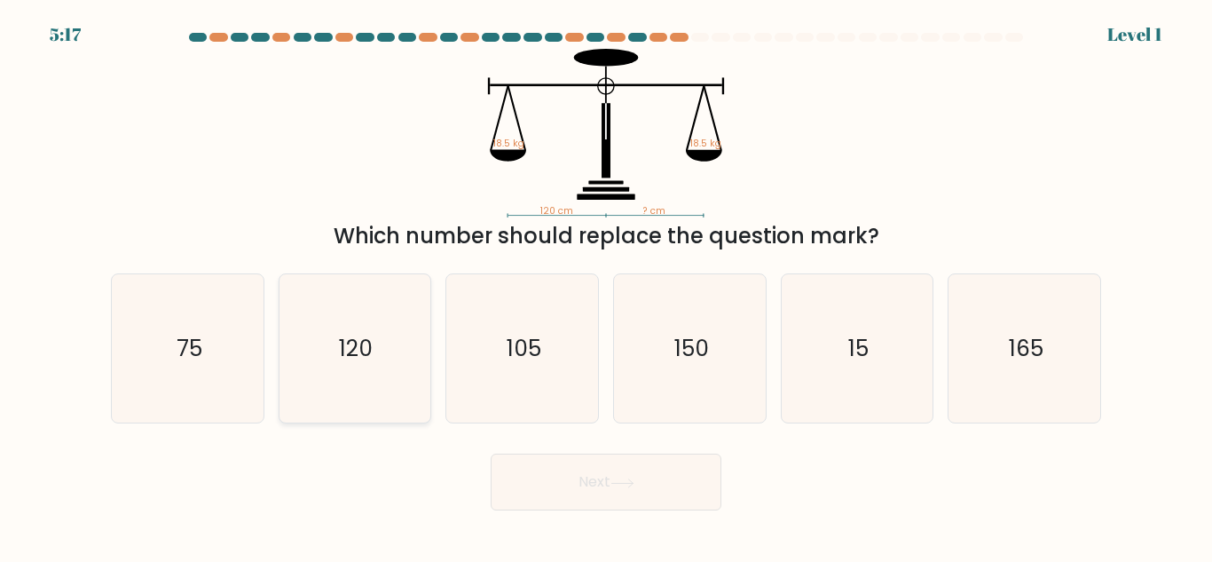
click at [383, 342] on icon "120" at bounding box center [354, 348] width 148 height 148
click at [606, 286] on input "b. 120" at bounding box center [606, 283] width 1 height 4
radio input "true"
click at [618, 483] on icon at bounding box center [621, 482] width 21 height 8
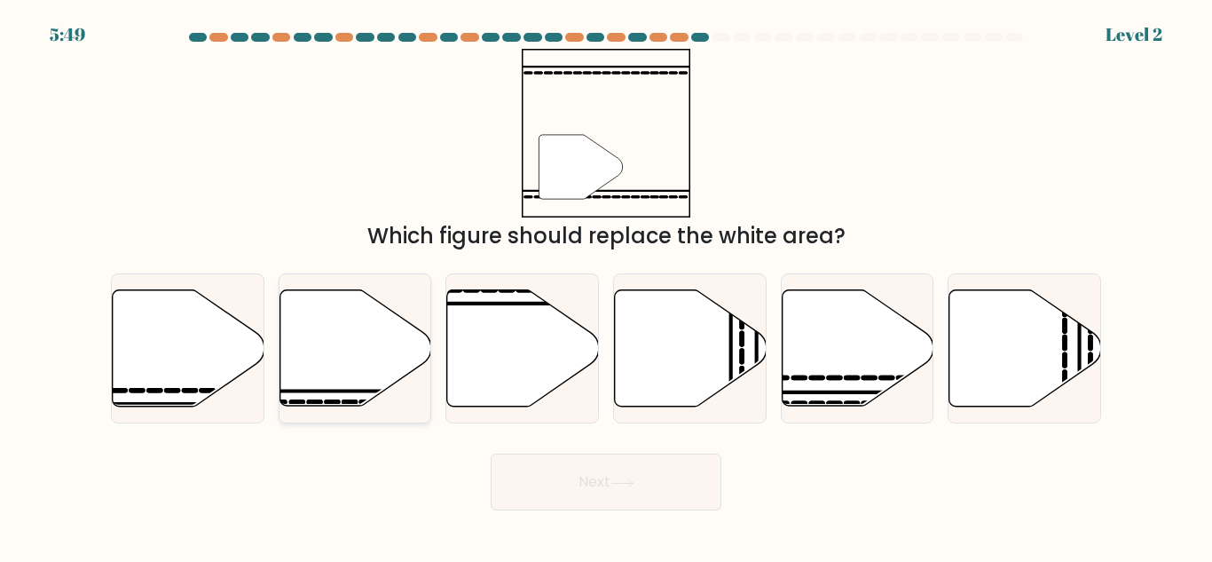
click at [325, 372] on icon at bounding box center [356, 348] width 152 height 116
click at [606, 286] on input "b." at bounding box center [606, 283] width 1 height 4
radio input "true"
click at [603, 462] on button "Next" at bounding box center [606, 481] width 231 height 57
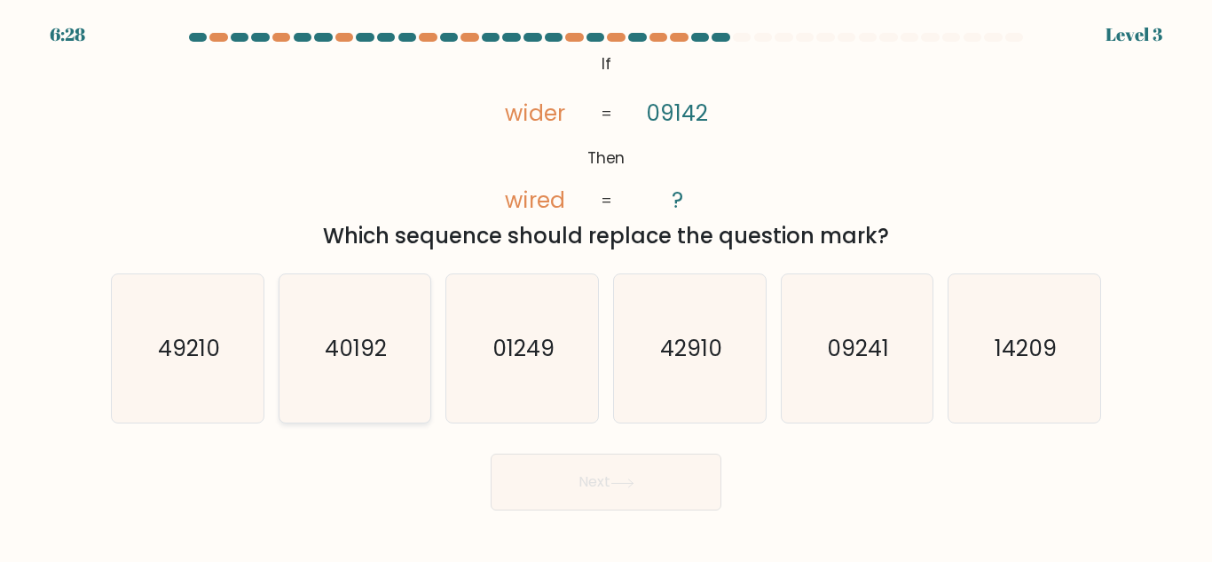
click at [371, 334] on text "40192" at bounding box center [357, 348] width 62 height 31
click at [606, 286] on input "b. 40192" at bounding box center [606, 283] width 1 height 4
radio input "true"
click at [632, 480] on icon at bounding box center [623, 483] width 24 height 10
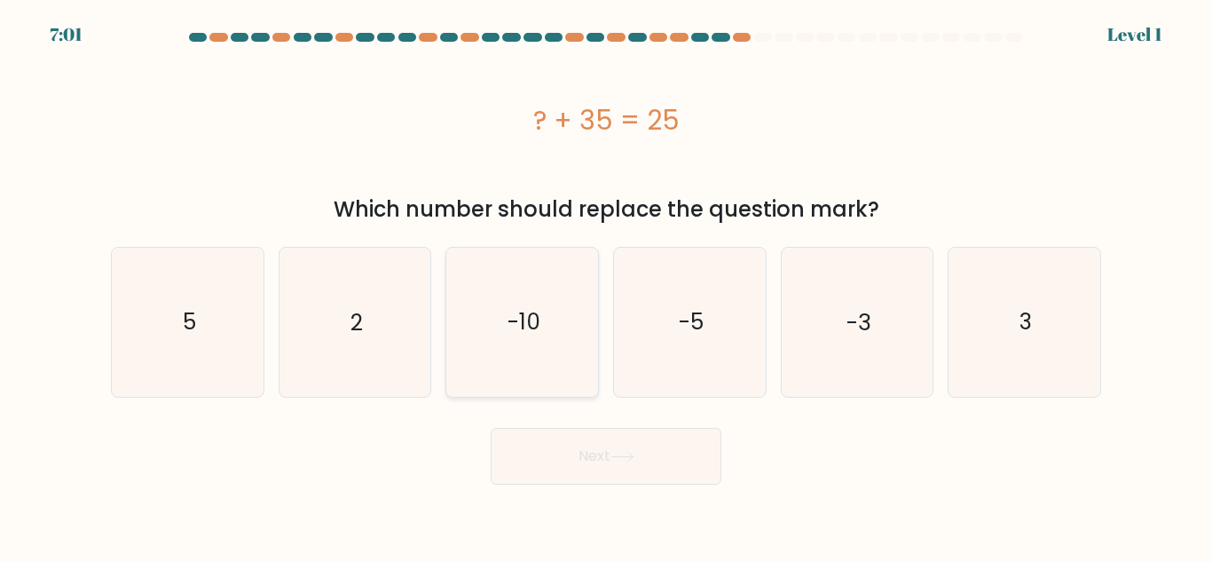
click at [524, 331] on text "-10" at bounding box center [524, 321] width 33 height 31
click at [606, 286] on input "c. -10" at bounding box center [606, 283] width 1 height 4
radio input "true"
click at [599, 448] on button "Next" at bounding box center [606, 456] width 231 height 57
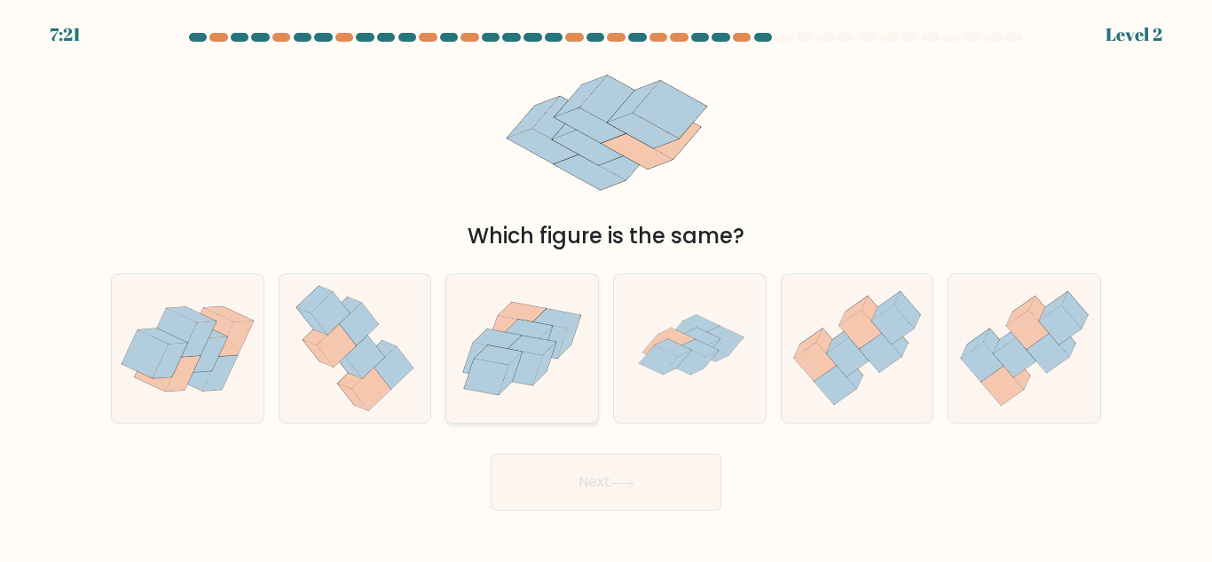
click at [523, 355] on icon at bounding box center [521, 366] width 44 height 35
click at [606, 286] on input "c." at bounding box center [606, 283] width 1 height 4
radio input "true"
click at [594, 481] on button "Next" at bounding box center [606, 481] width 231 height 57
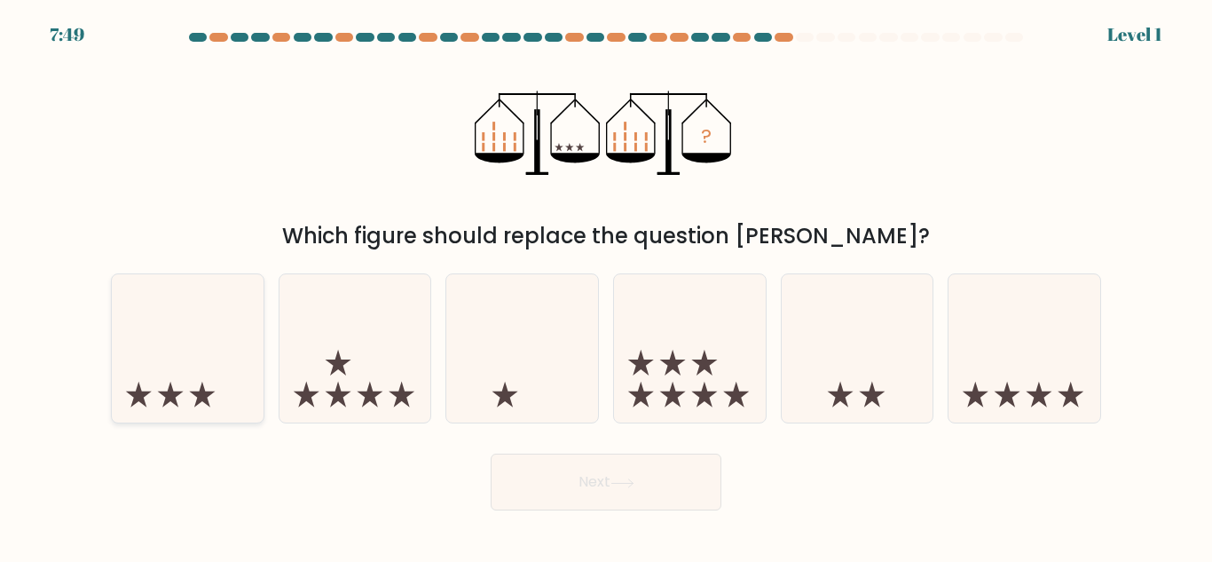
click at [228, 360] on icon at bounding box center [188, 348] width 152 height 125
click at [606, 286] on input "a." at bounding box center [606, 283] width 1 height 4
radio input "true"
click at [602, 476] on button "Next" at bounding box center [606, 481] width 231 height 57
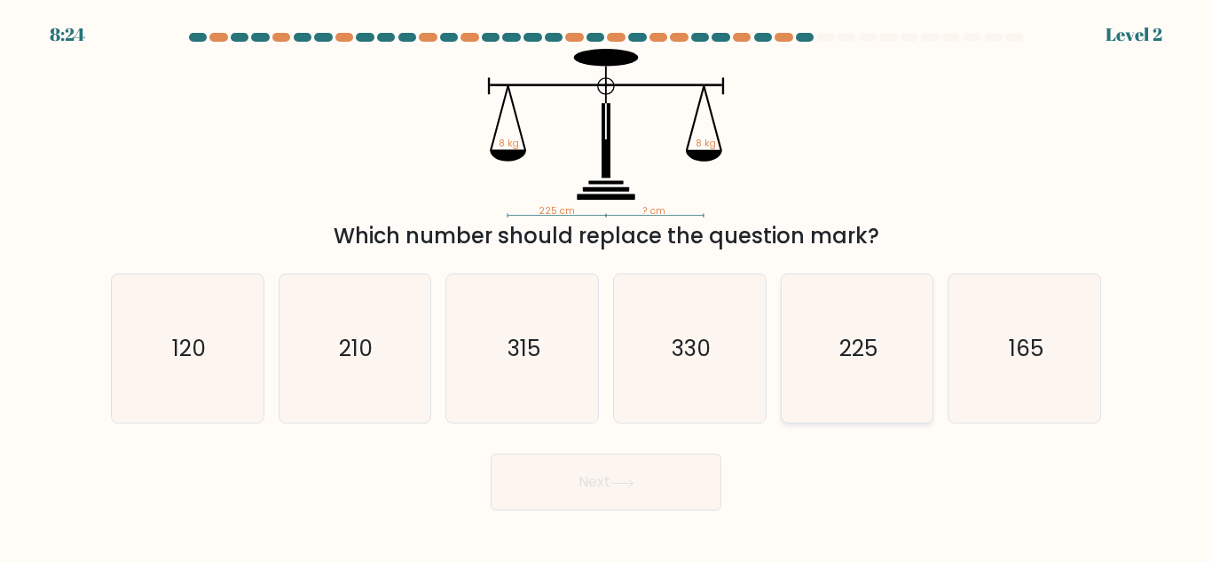
click at [864, 352] on text "225" at bounding box center [858, 348] width 38 height 31
click at [607, 286] on input "e. 225" at bounding box center [606, 283] width 1 height 4
radio input "true"
click at [612, 488] on button "Next" at bounding box center [606, 481] width 231 height 57
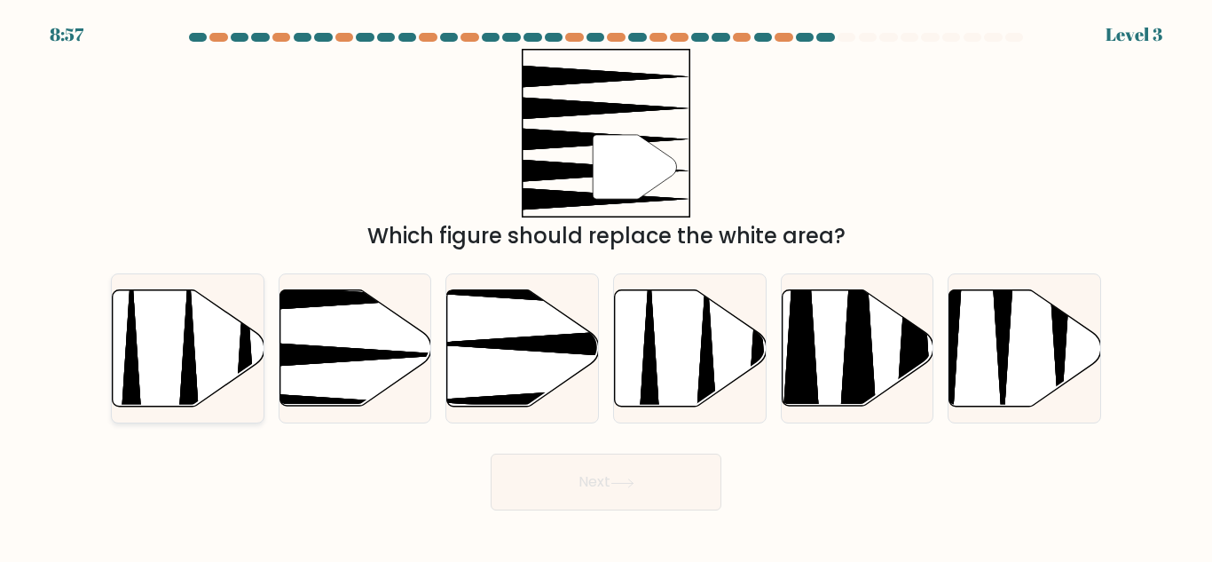
click at [198, 340] on icon at bounding box center [189, 348] width 152 height 116
click at [606, 286] on input "a." at bounding box center [606, 283] width 1 height 4
radio input "true"
click at [587, 478] on button "Next" at bounding box center [606, 481] width 231 height 57
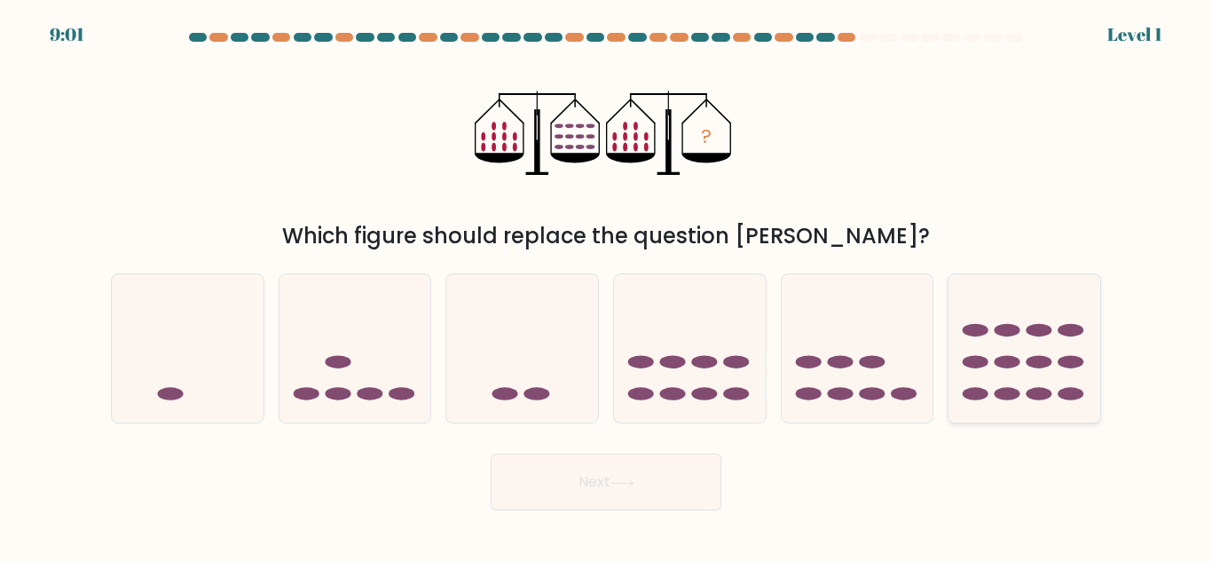
click at [1053, 367] on icon at bounding box center [1025, 348] width 152 height 125
click at [607, 286] on input "f." at bounding box center [606, 283] width 1 height 4
radio input "true"
click at [717, 376] on icon at bounding box center [690, 348] width 152 height 125
click at [607, 286] on input "d." at bounding box center [606, 283] width 1 height 4
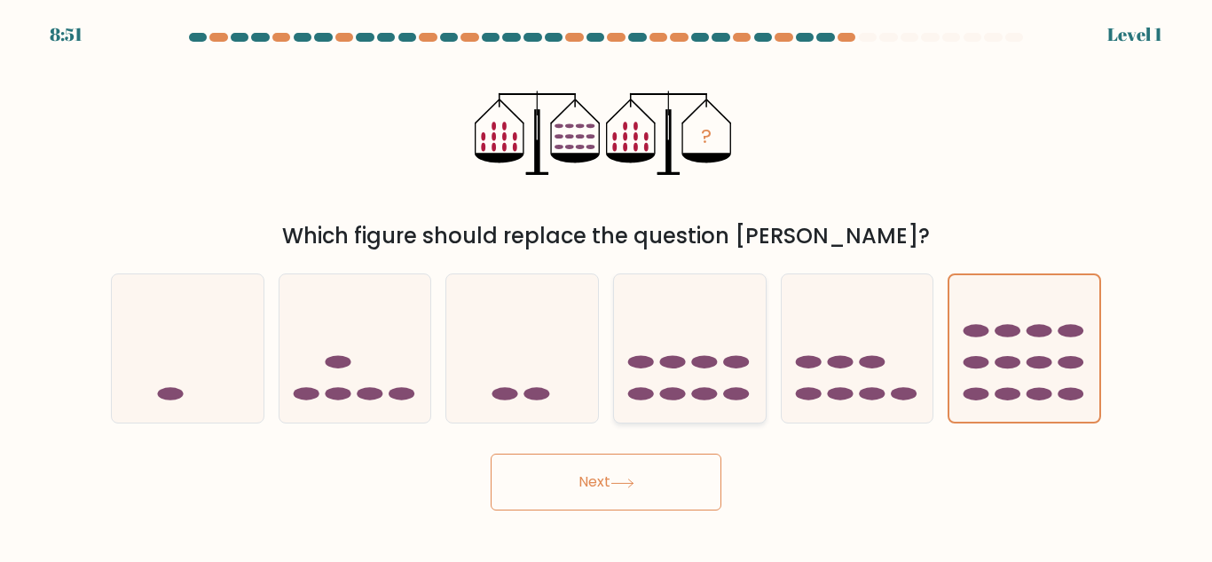
radio input "true"
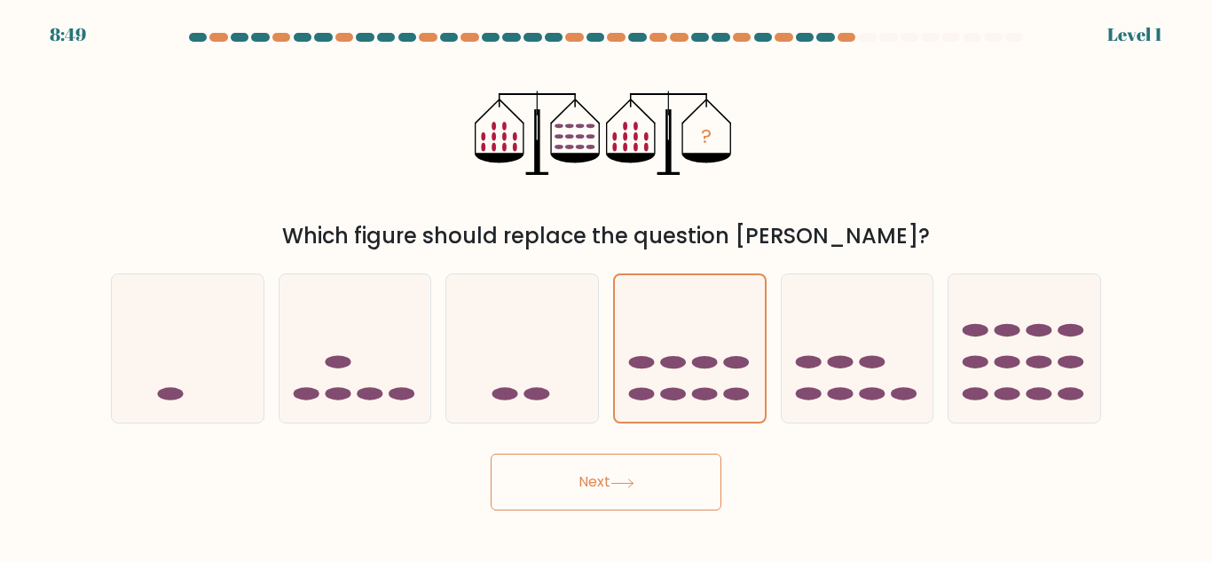
click at [598, 489] on button "Next" at bounding box center [606, 481] width 231 height 57
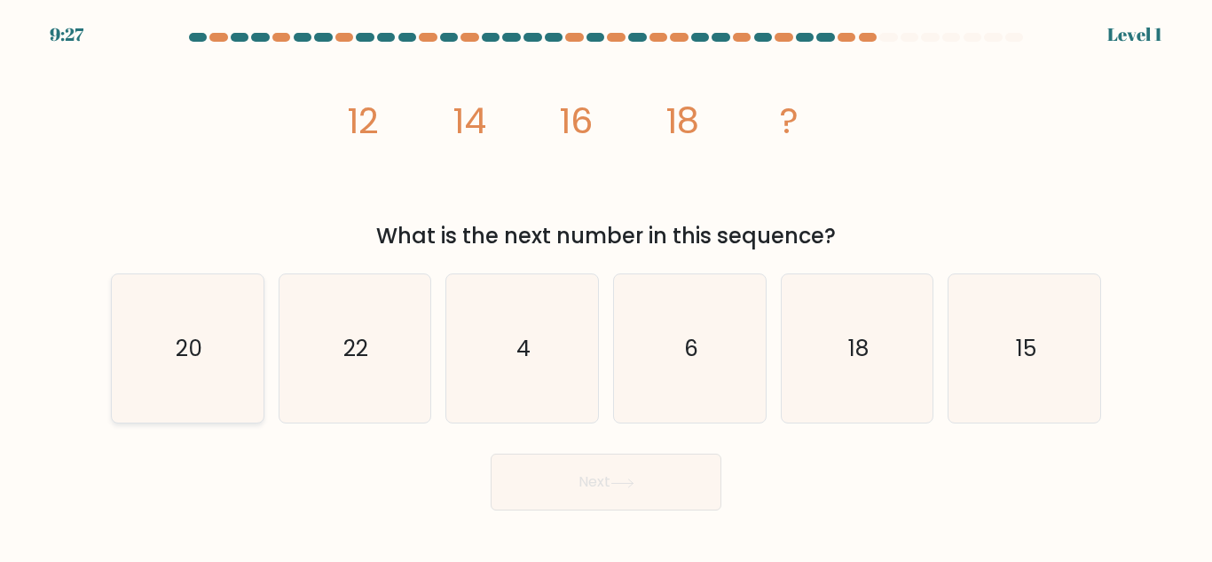
click at [182, 351] on text "20" at bounding box center [189, 348] width 27 height 31
click at [606, 286] on input "a. 20" at bounding box center [606, 283] width 1 height 4
radio input "true"
click at [592, 475] on button "Next" at bounding box center [606, 481] width 231 height 57
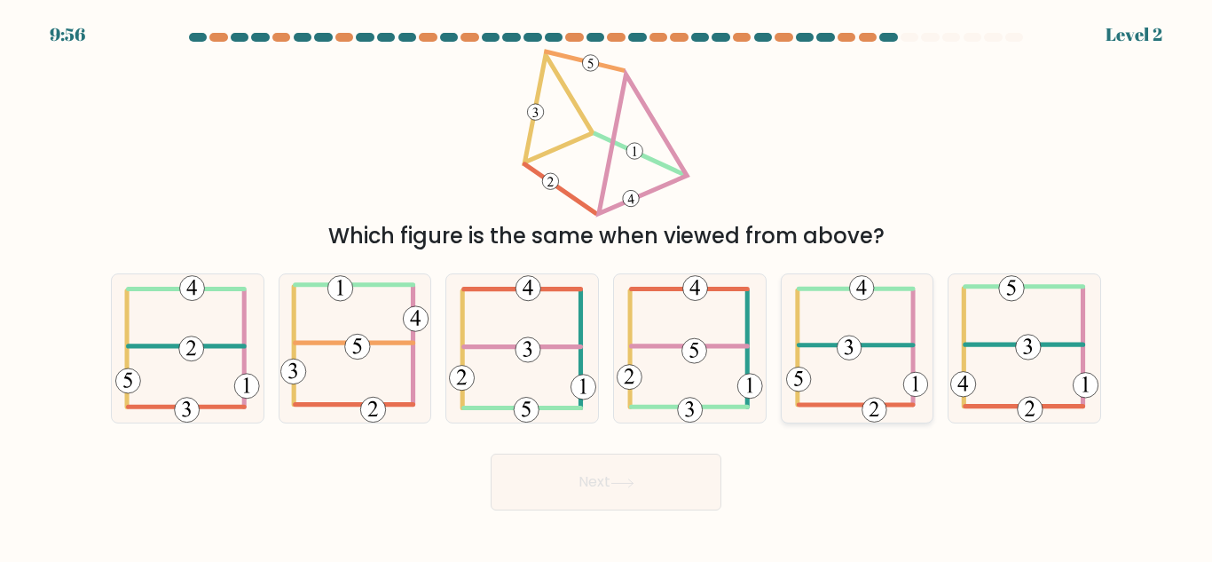
click at [823, 345] on 505 at bounding box center [856, 345] width 114 height 0
click at [607, 286] on input "e." at bounding box center [606, 283] width 1 height 4
radio input "true"
click at [653, 467] on button "Next" at bounding box center [606, 481] width 231 height 57
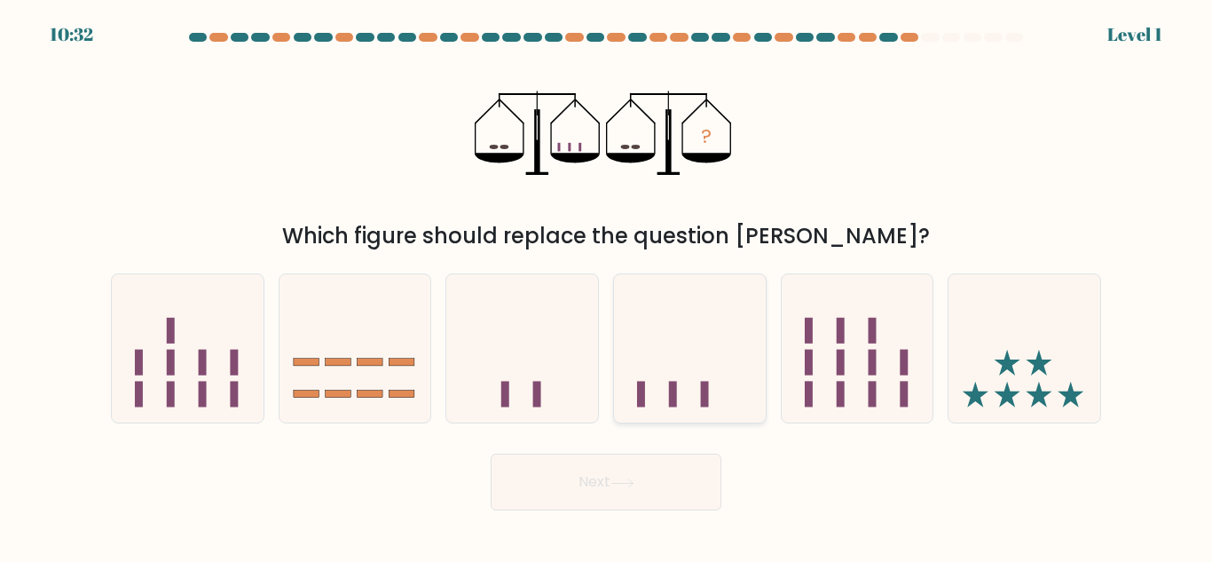
click at [688, 383] on icon at bounding box center [690, 348] width 152 height 125
click at [607, 286] on input "d." at bounding box center [606, 283] width 1 height 4
radio input "true"
click at [596, 475] on button "Next" at bounding box center [606, 481] width 231 height 57
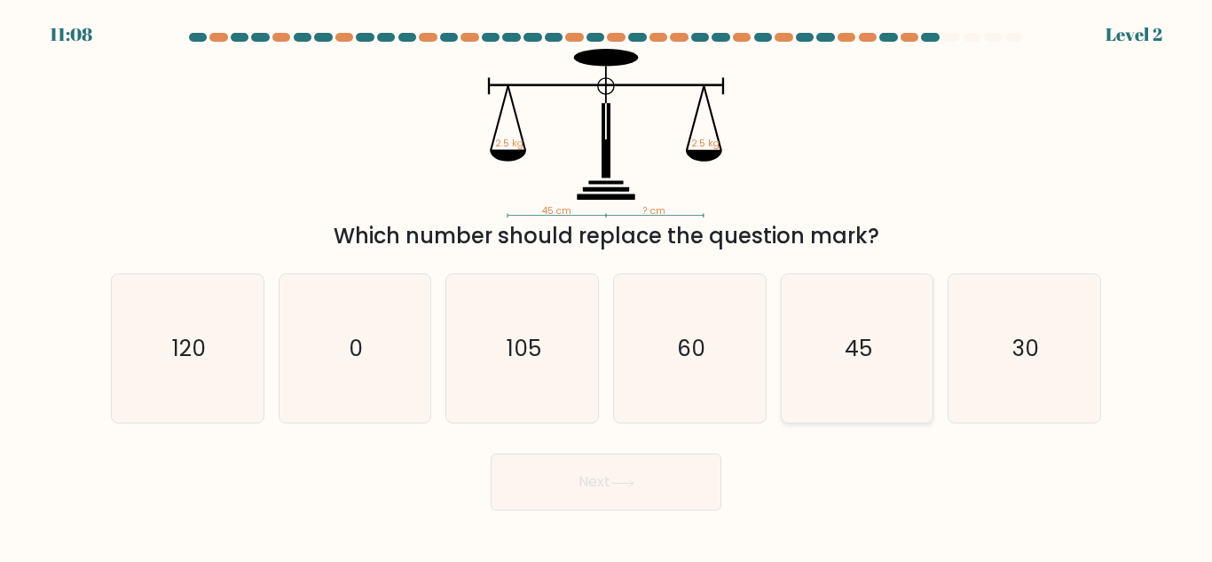
click at [874, 383] on icon "45" at bounding box center [857, 348] width 148 height 148
click at [607, 286] on input "e. 45" at bounding box center [606, 283] width 1 height 4
radio input "true"
click at [615, 477] on button "Next" at bounding box center [606, 481] width 231 height 57
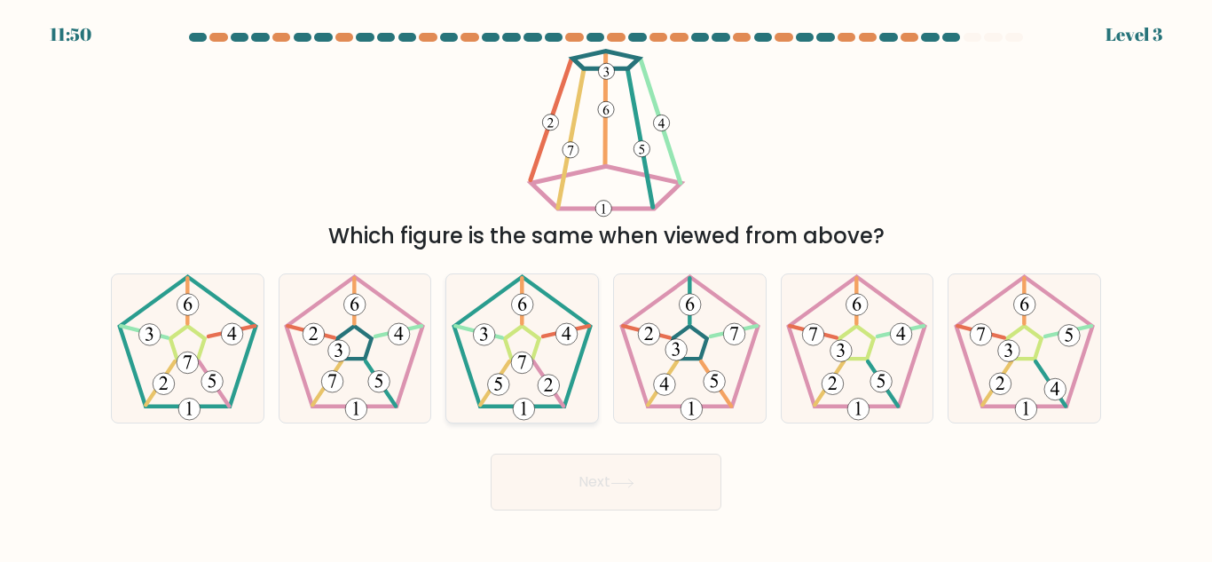
drag, startPoint x: 552, startPoint y: 372, endPoint x: 564, endPoint y: 430, distance: 59.7
click at [552, 374] on icon at bounding box center [522, 348] width 148 height 148
click at [606, 286] on input "c." at bounding box center [606, 283] width 1 height 4
radio input "true"
click at [573, 470] on button "Next" at bounding box center [606, 481] width 231 height 57
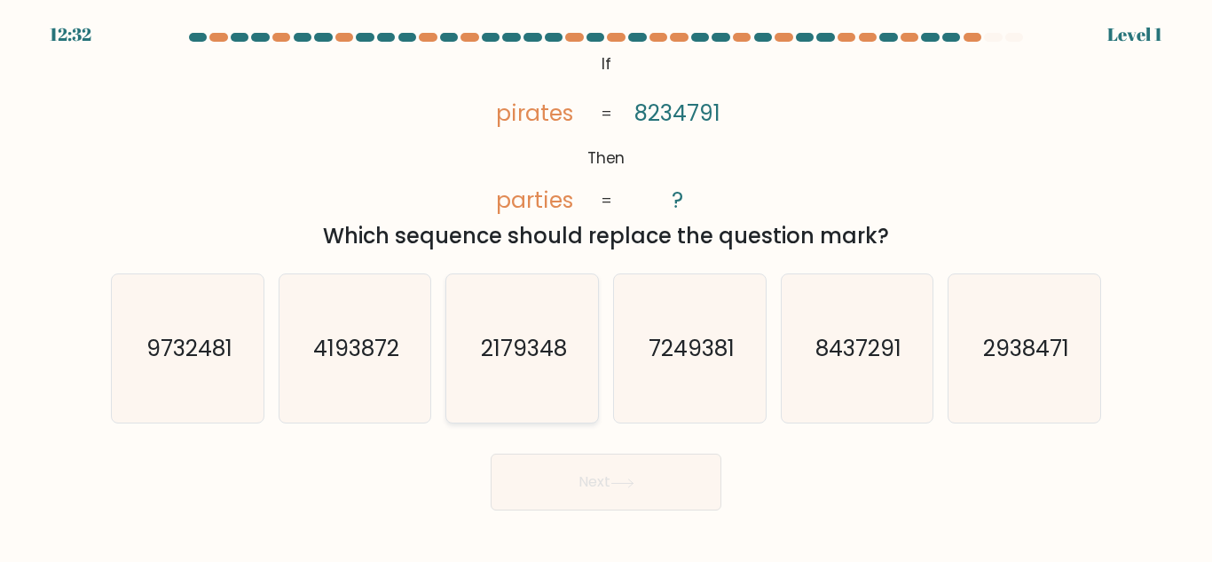
click at [536, 365] on icon "2179348" at bounding box center [522, 348] width 148 height 148
click at [606, 286] on input "c. 2179348" at bounding box center [606, 283] width 1 height 4
radio input "true"
click at [616, 461] on button "Next" at bounding box center [606, 481] width 231 height 57
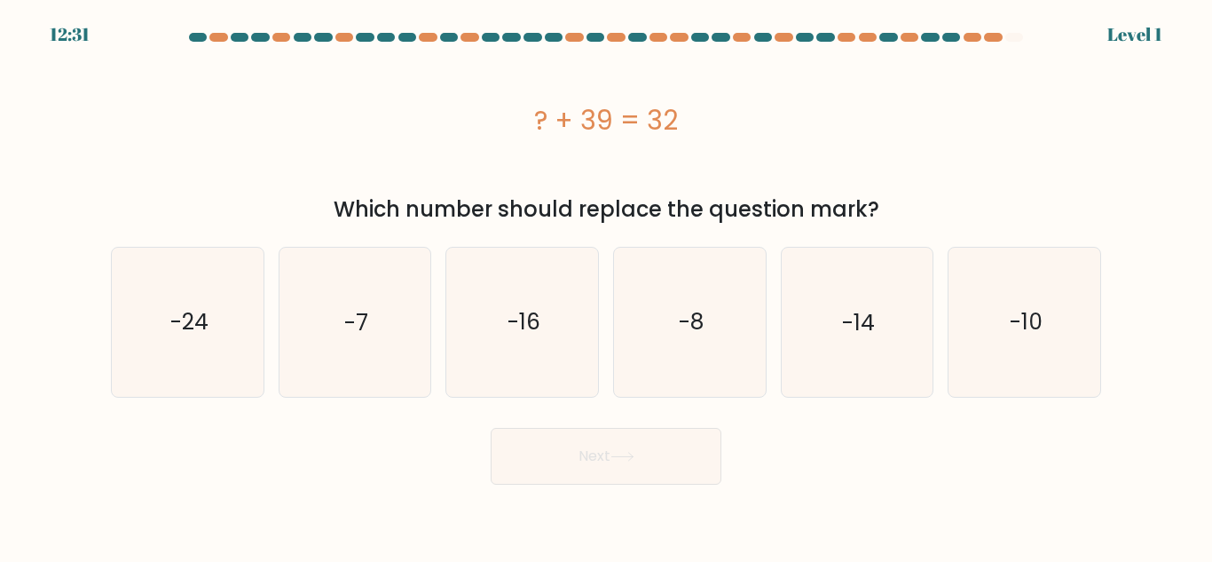
drag, startPoint x: 608, startPoint y: 479, endPoint x: 604, endPoint y: 469, distance: 11.2
click at [607, 478] on button "Next" at bounding box center [606, 456] width 231 height 57
click at [542, 319] on icon "-16" at bounding box center [522, 322] width 148 height 148
click at [606, 286] on input "c. -16" at bounding box center [606, 283] width 1 height 4
radio input "true"
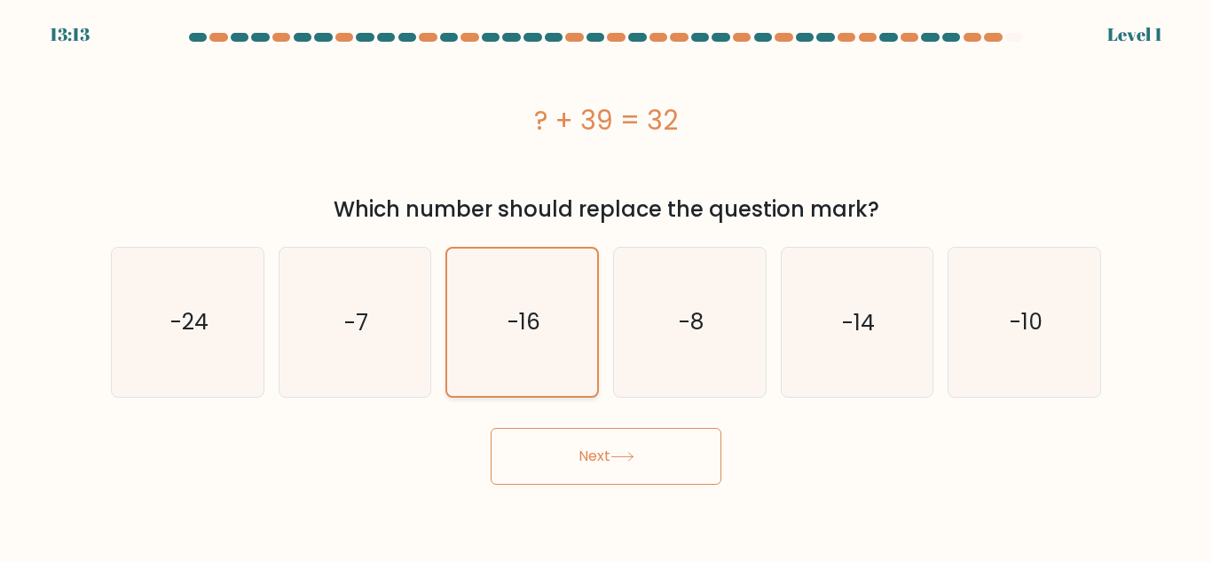
click at [542, 318] on icon "-16" at bounding box center [522, 321] width 146 height 146
click at [606, 286] on input "c. -16" at bounding box center [606, 283] width 1 height 4
click at [331, 310] on icon "-7" at bounding box center [354, 322] width 148 height 148
click at [606, 286] on input "b. -7" at bounding box center [606, 283] width 1 height 4
radio input "true"
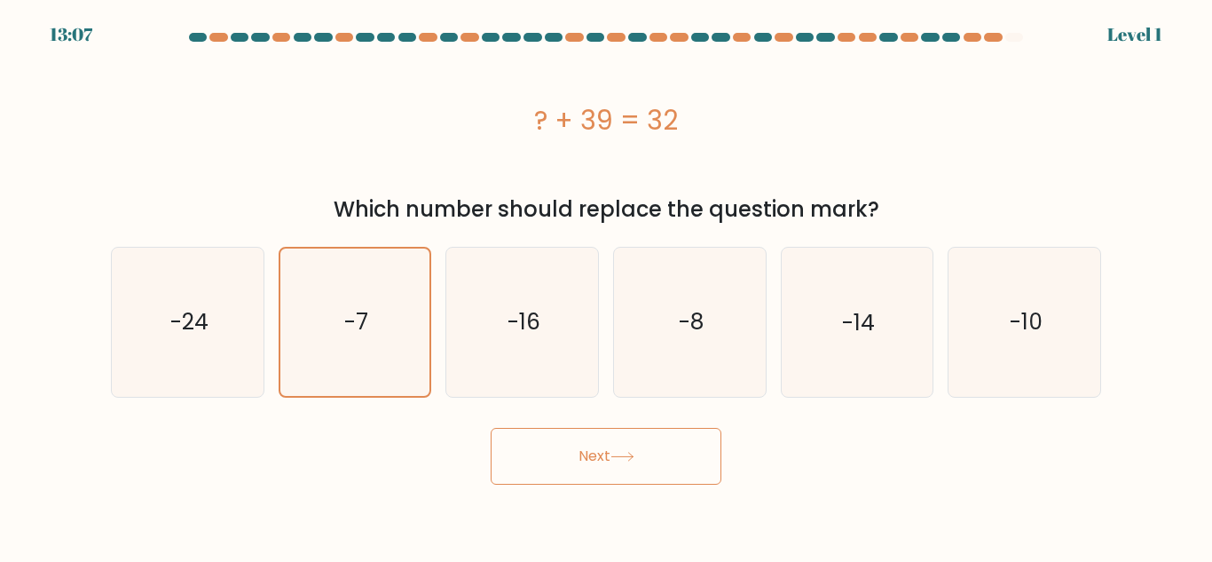
click at [615, 461] on button "Next" at bounding box center [606, 456] width 231 height 57
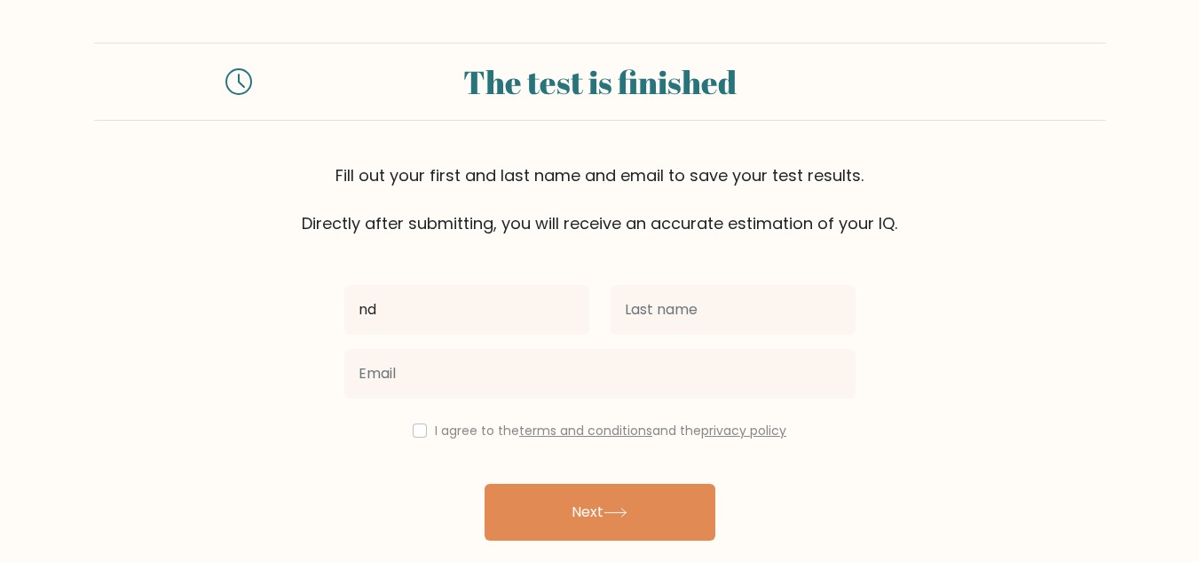
type input "n"
type input "NDIKUMANA"
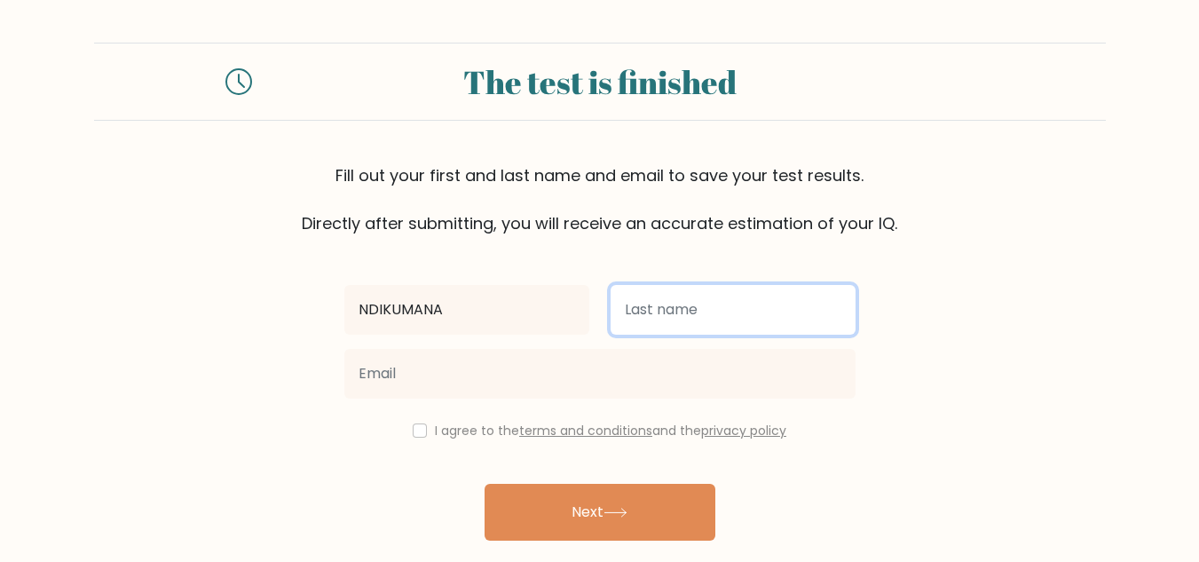
click at [645, 305] on input "text" at bounding box center [733, 310] width 245 height 50
type input "Gilbert"
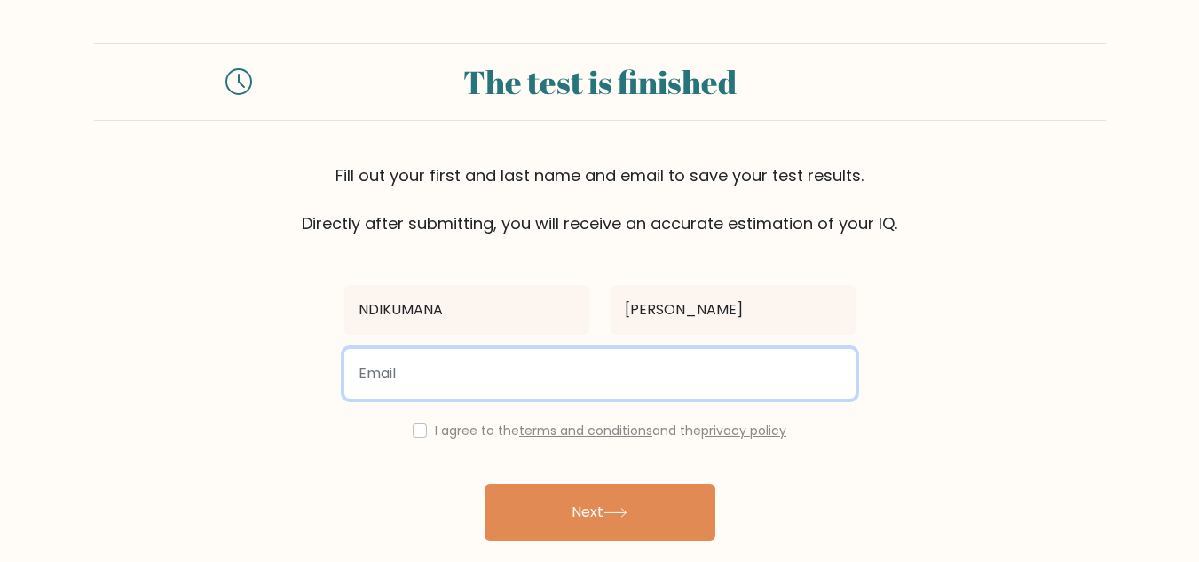
click at [541, 367] on input "email" at bounding box center [599, 374] width 511 height 50
type input "ngilberto250@gmail.com"
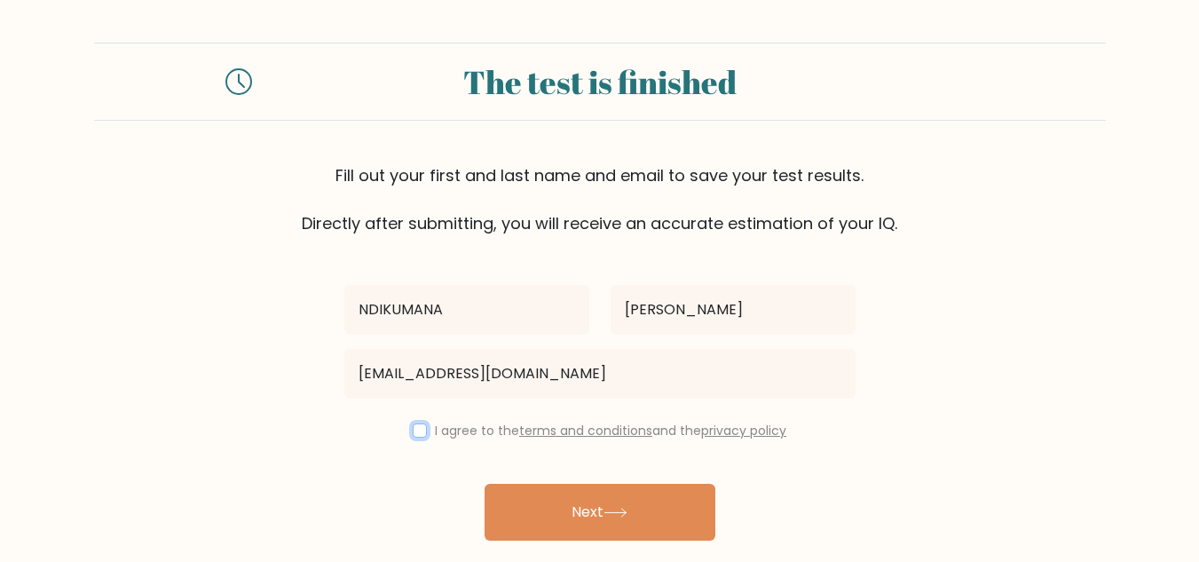
click at [413, 429] on input "checkbox" at bounding box center [420, 430] width 14 height 14
checkbox input "true"
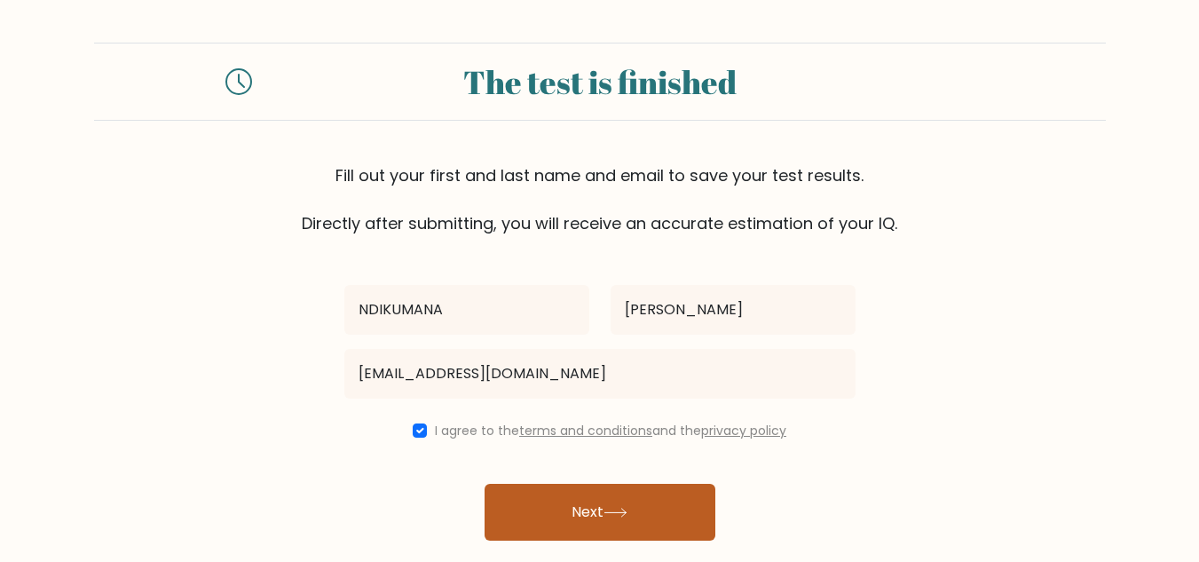
click at [590, 506] on button "Next" at bounding box center [600, 512] width 231 height 57
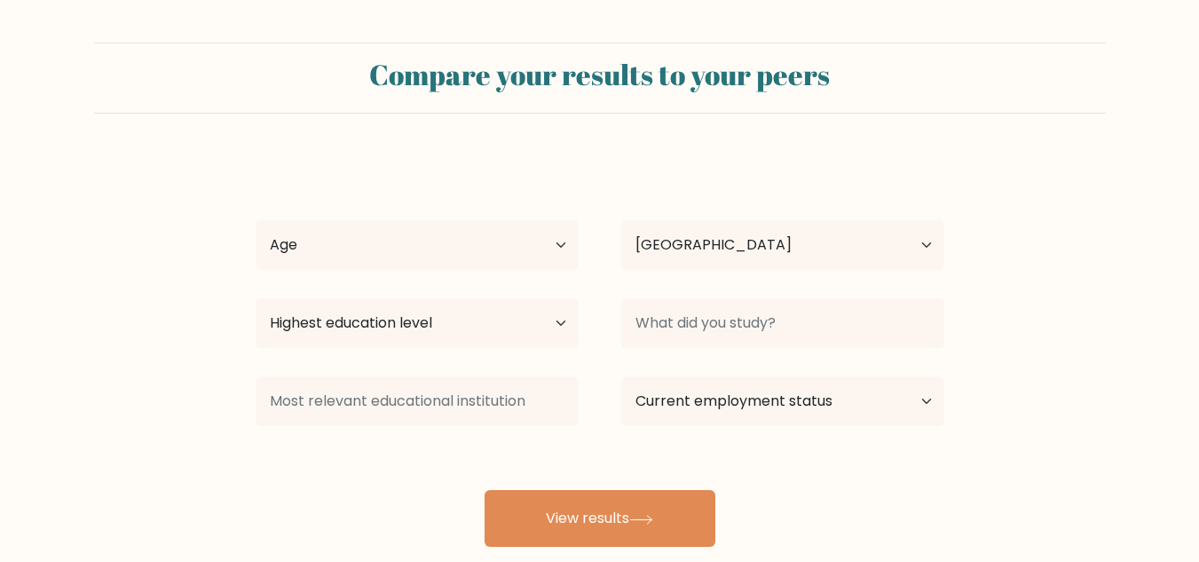
select select "RW"
click at [483, 241] on select "Age Under 18 years old 18-24 years old 25-34 years old 35-44 years old 45-54 ye…" at bounding box center [417, 245] width 323 height 50
select select "25_34"
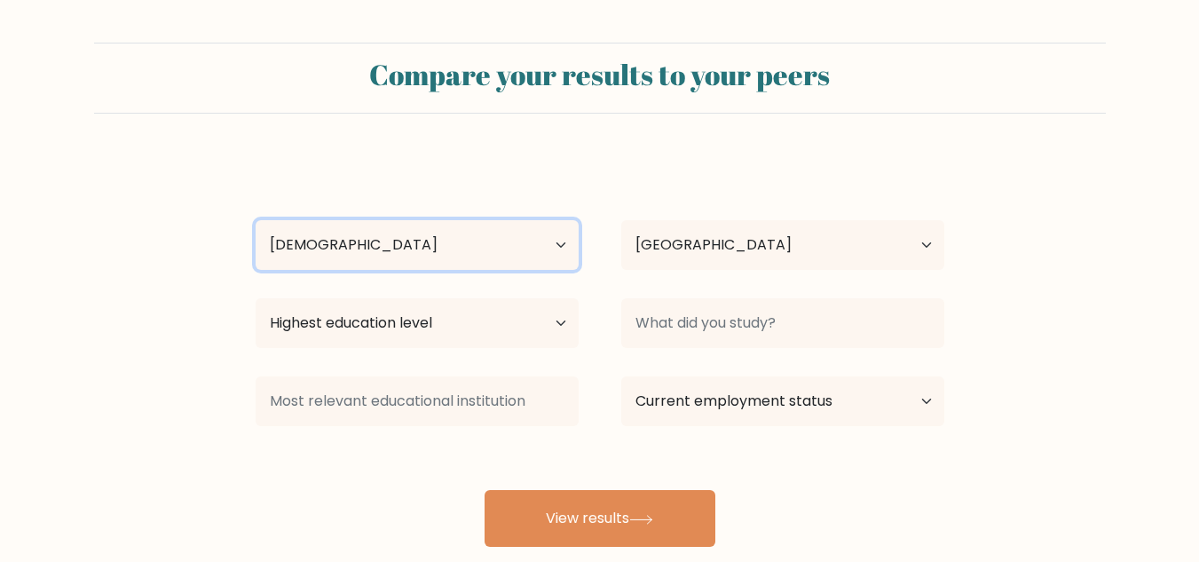
click at [256, 220] on select "Age Under 18 years old 18-24 years old 25-34 years old 35-44 years old 45-54 ye…" at bounding box center [417, 245] width 323 height 50
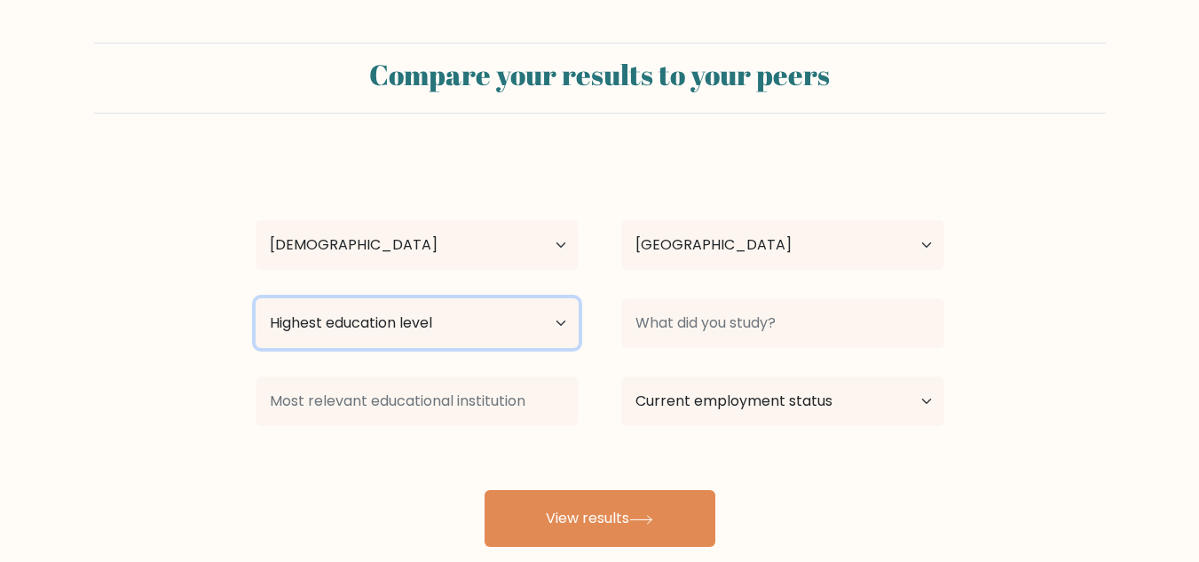
click at [474, 319] on select "Highest education level No schooling Primary Lower Secondary Upper Secondary Oc…" at bounding box center [417, 323] width 323 height 50
select select "bachelors_degree"
click at [256, 298] on select "Highest education level No schooling Primary Lower Secondary Upper Secondary Oc…" at bounding box center [417, 323] width 323 height 50
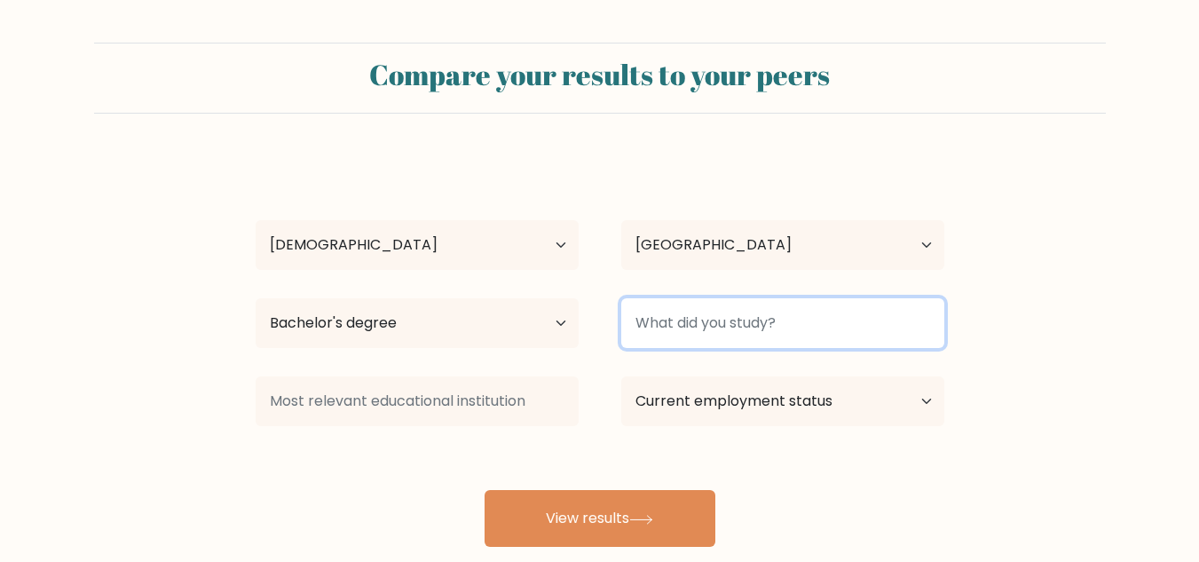
click at [705, 321] on input at bounding box center [782, 323] width 323 height 50
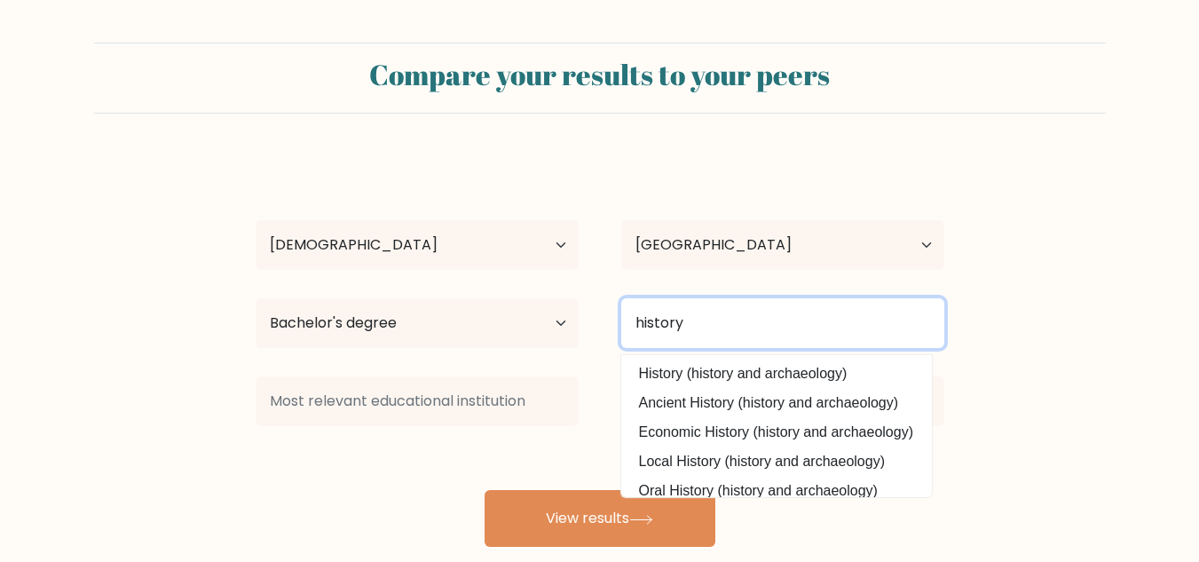
click at [707, 329] on input "history" at bounding box center [782, 323] width 323 height 50
type input "history"
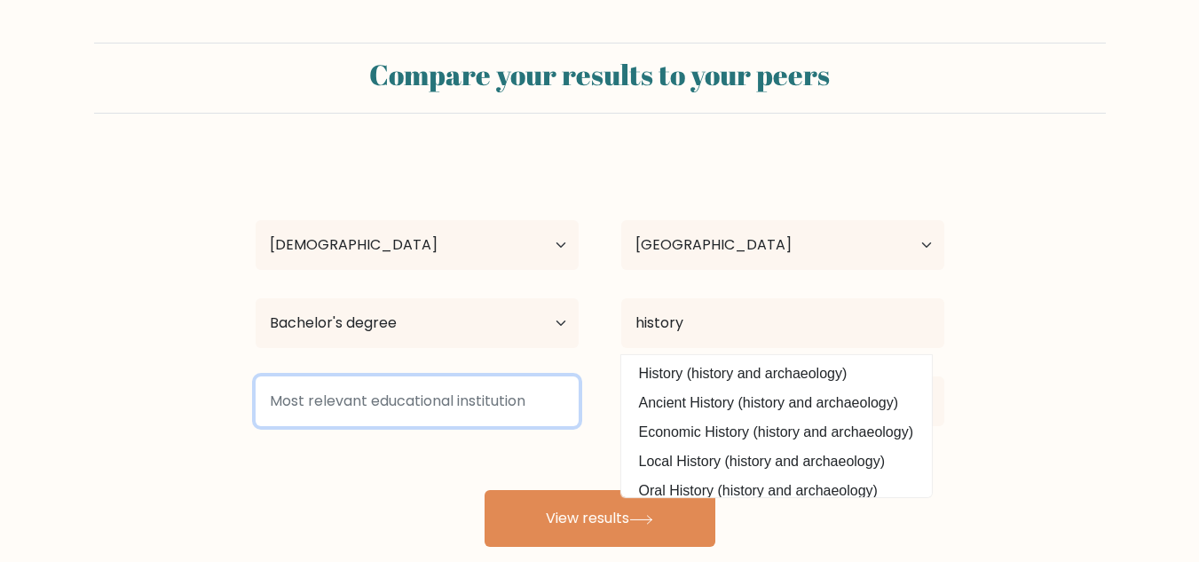
click at [451, 393] on input at bounding box center [417, 401] width 323 height 50
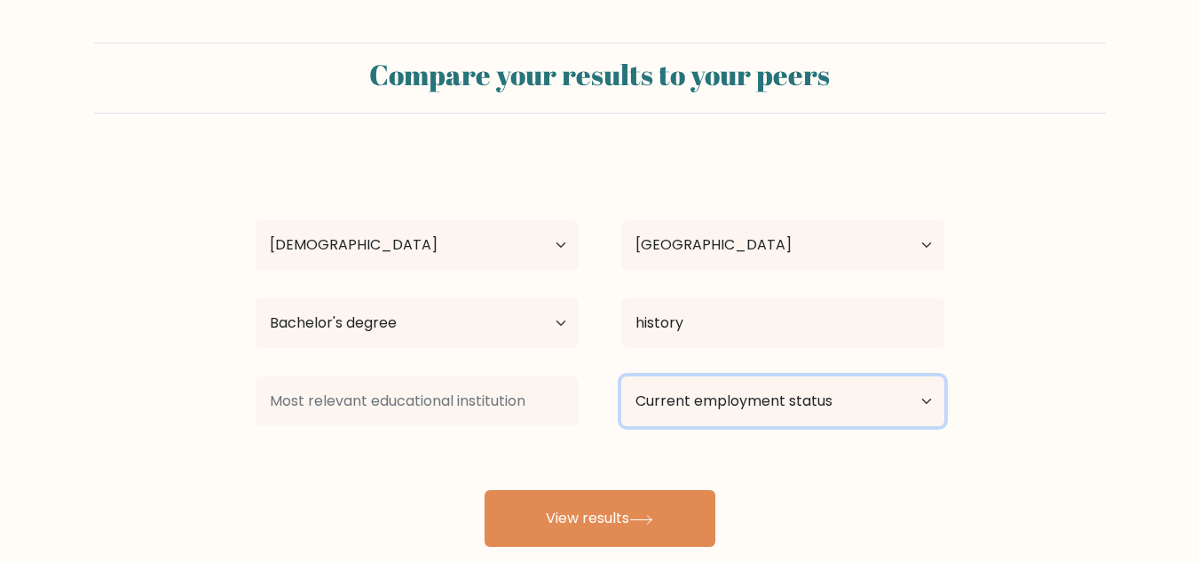
click at [708, 399] on select "Current employment status Employed Student Retired Other / prefer not to answer" at bounding box center [782, 401] width 323 height 50
select select "employed"
click at [621, 376] on select "Current employment status Employed Student Retired Other / prefer not to answer" at bounding box center [782, 401] width 323 height 50
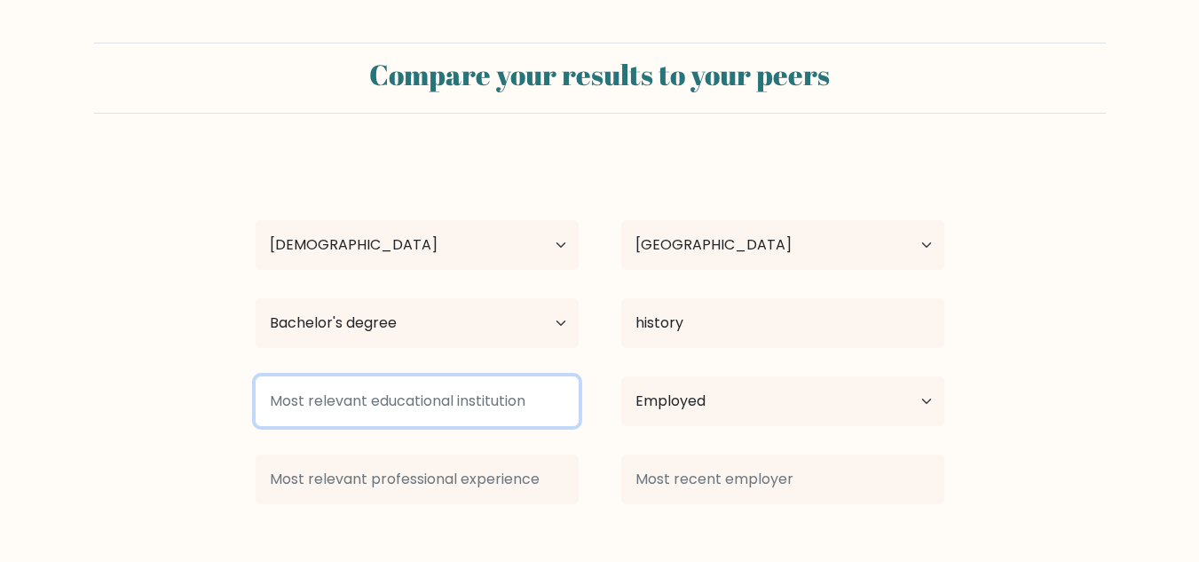
click at [445, 407] on input at bounding box center [417, 401] width 323 height 50
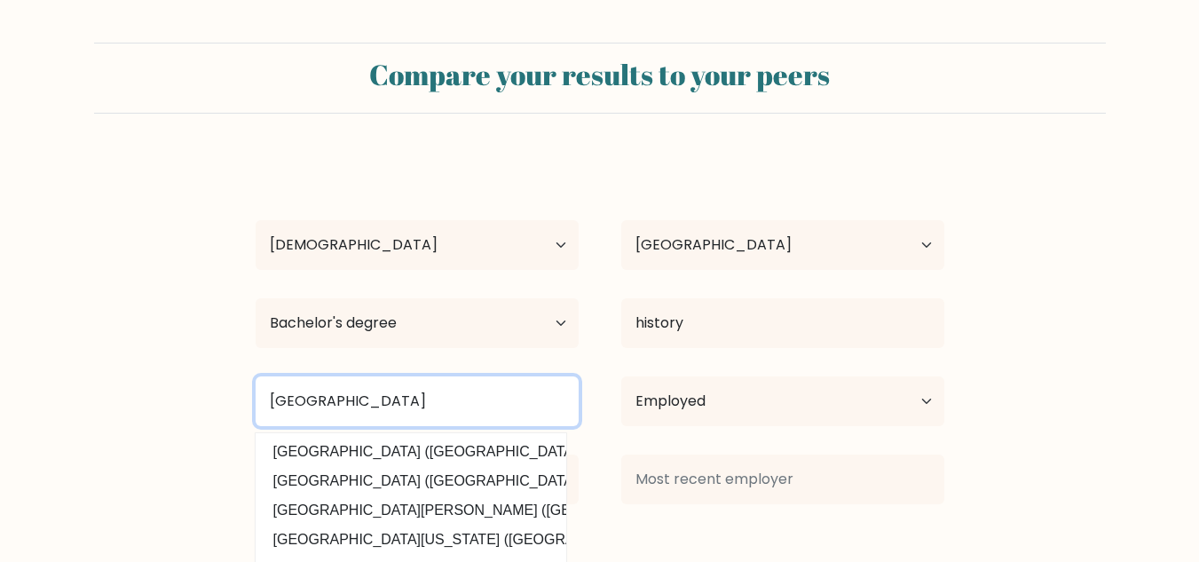
click at [411, 400] on input "university of Rwandsa" at bounding box center [417, 401] width 323 height 50
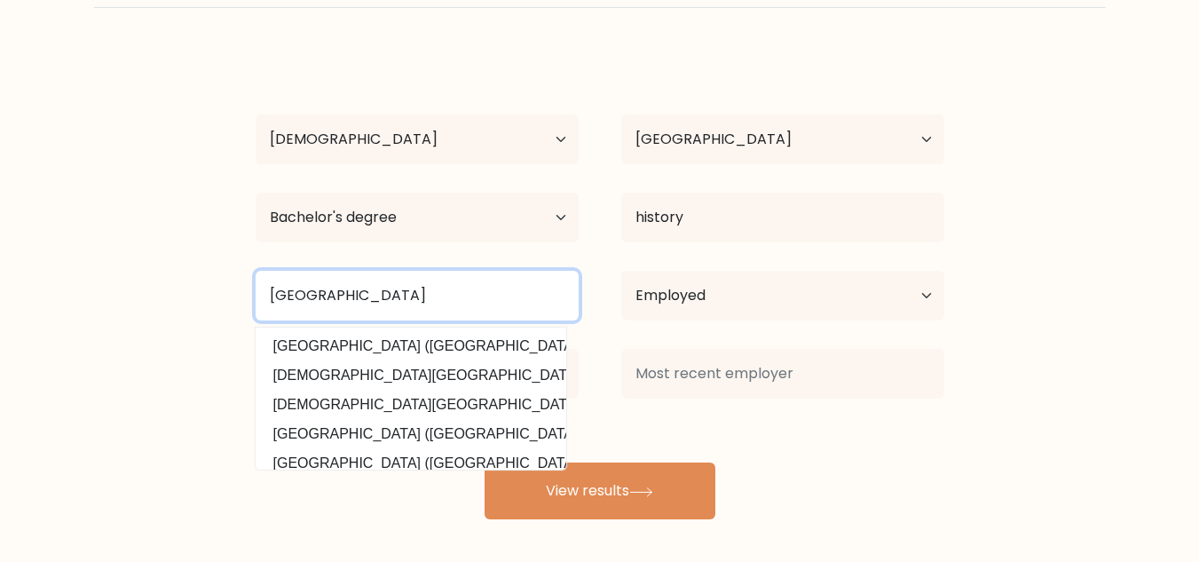
scroll to position [111, 0]
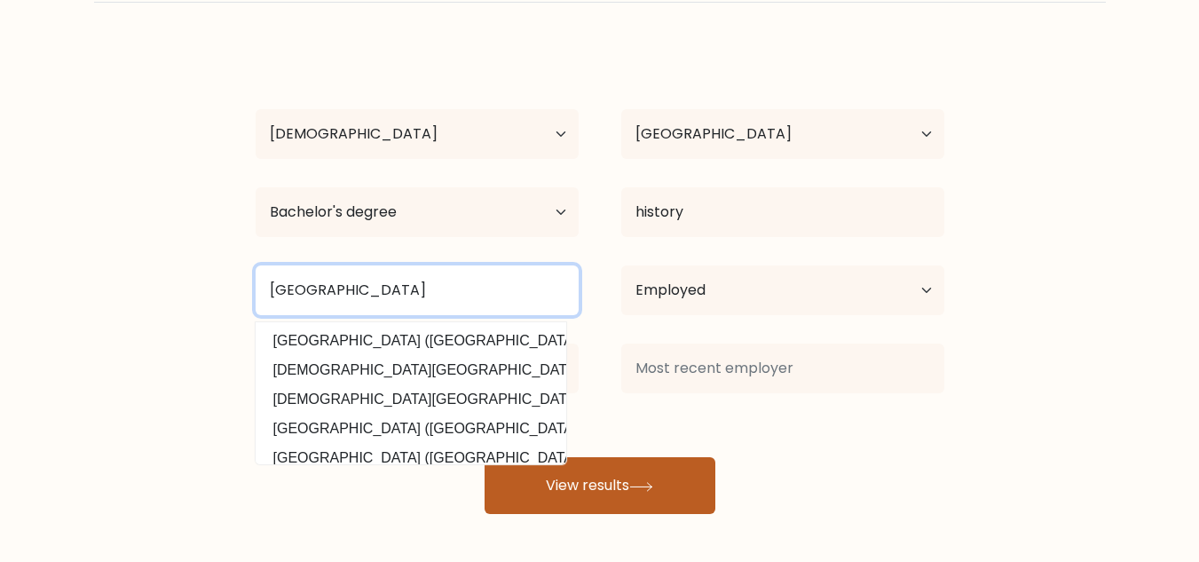
type input "university of Rwanda"
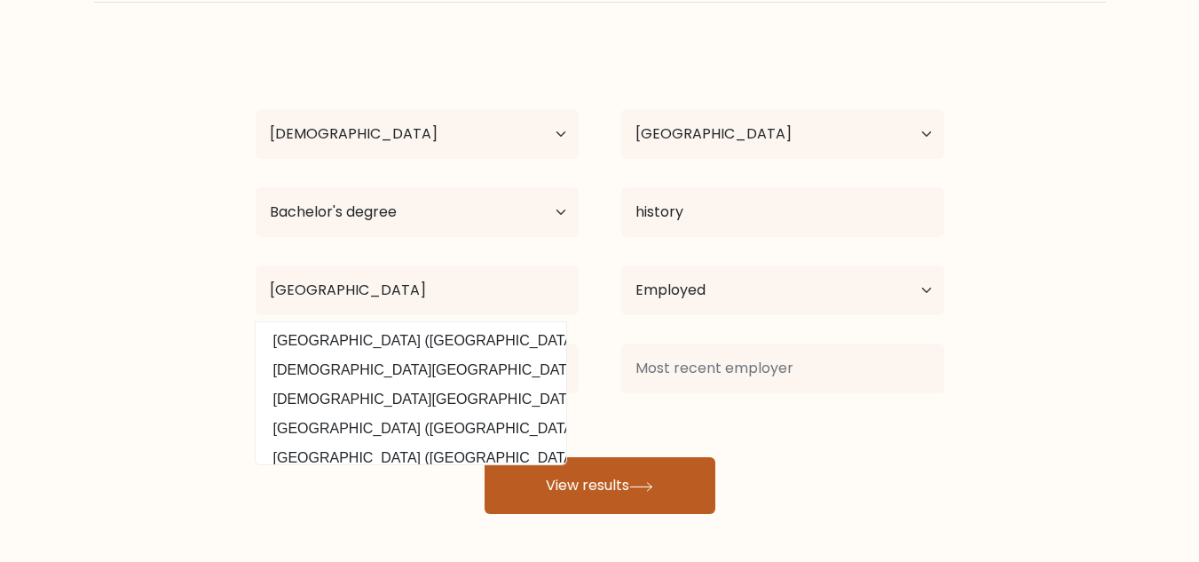
click at [551, 475] on button "View results" at bounding box center [600, 485] width 231 height 57
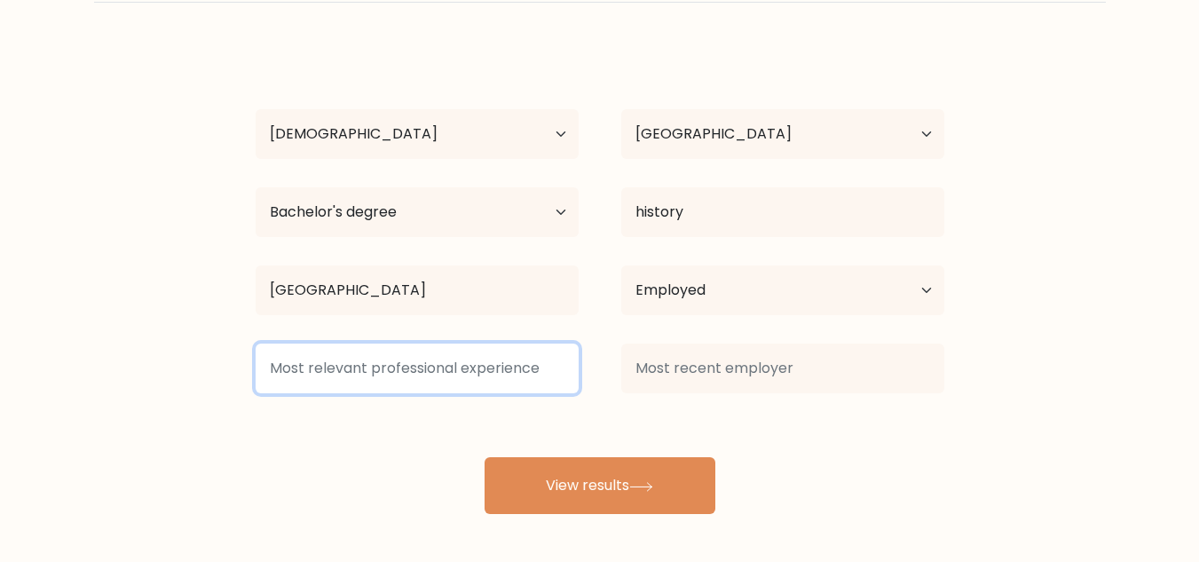
click at [357, 370] on input at bounding box center [417, 368] width 323 height 50
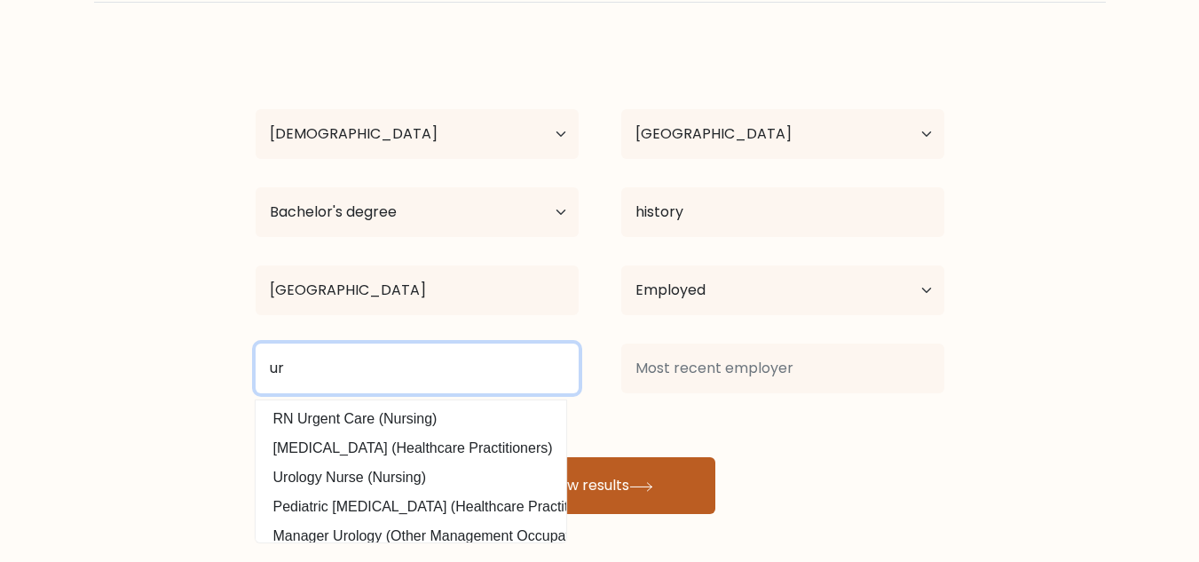
type input "ur"
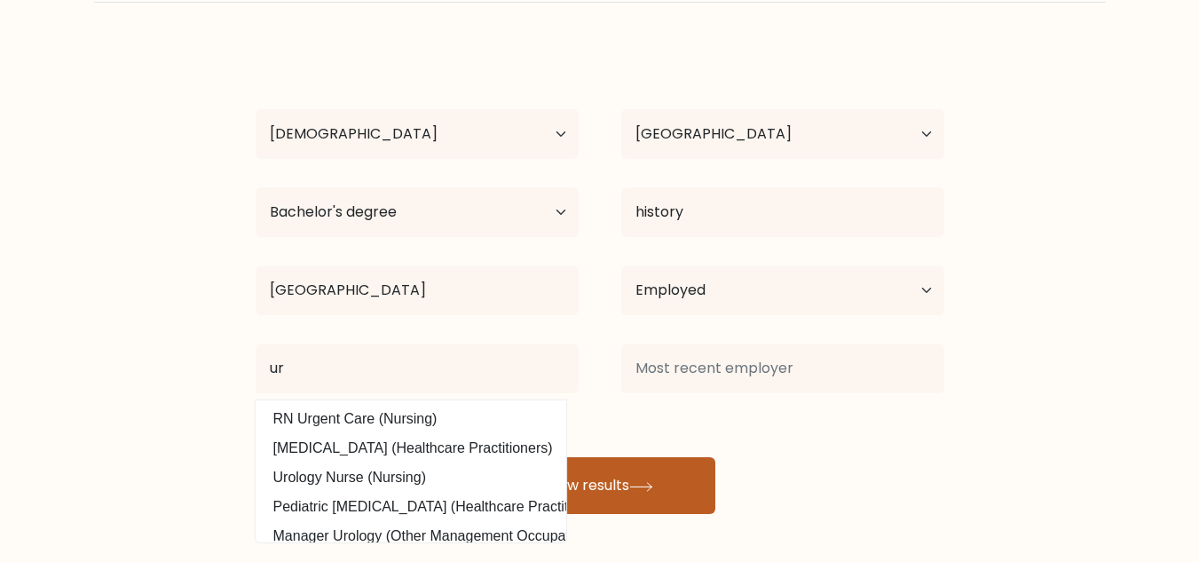
click at [625, 475] on button "View results" at bounding box center [600, 485] width 231 height 57
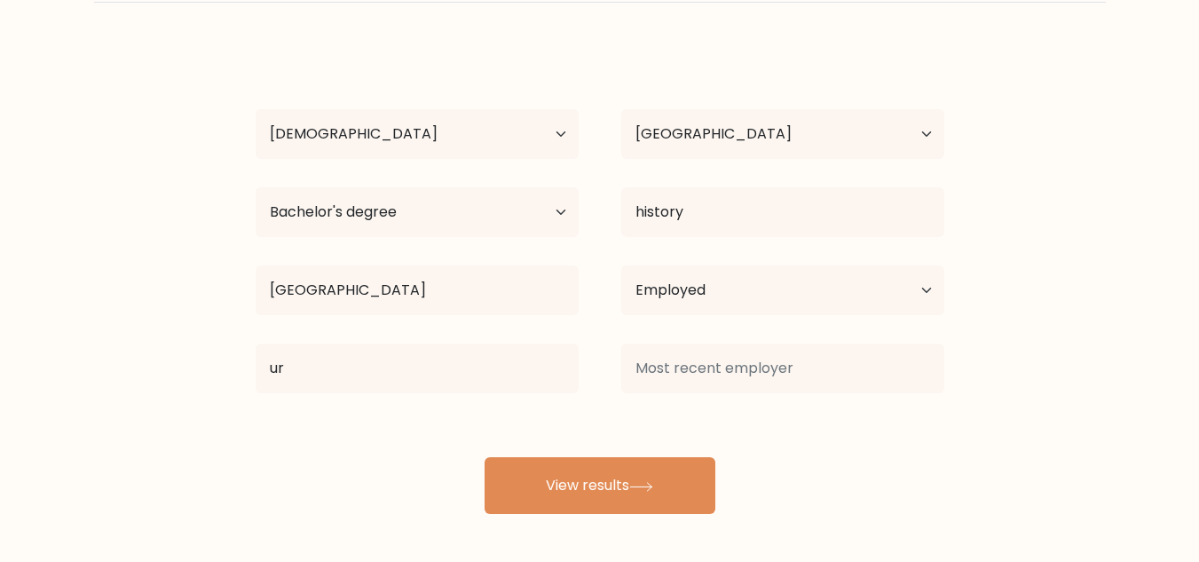
click at [978, 439] on form "Compare your results to your peers NDIKUMANA Gilbert Age Under 18 years old 18-…" at bounding box center [599, 223] width 1199 height 582
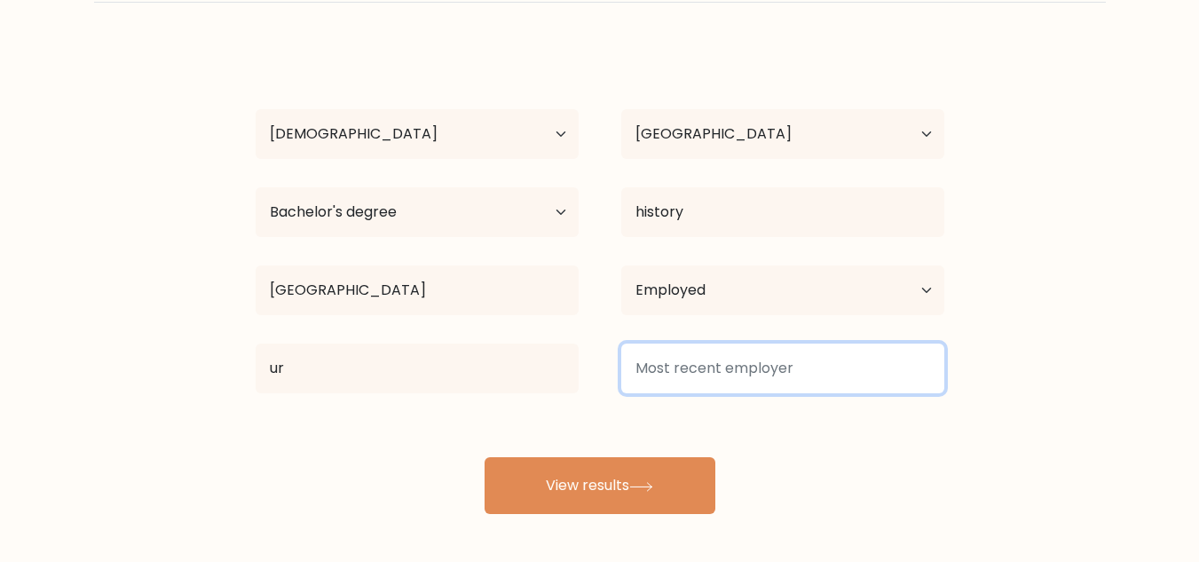
click at [730, 358] on input at bounding box center [782, 368] width 323 height 50
click at [746, 378] on input at bounding box center [782, 368] width 323 height 50
click at [747, 372] on input at bounding box center [782, 368] width 323 height 50
click at [882, 362] on input at bounding box center [782, 368] width 323 height 50
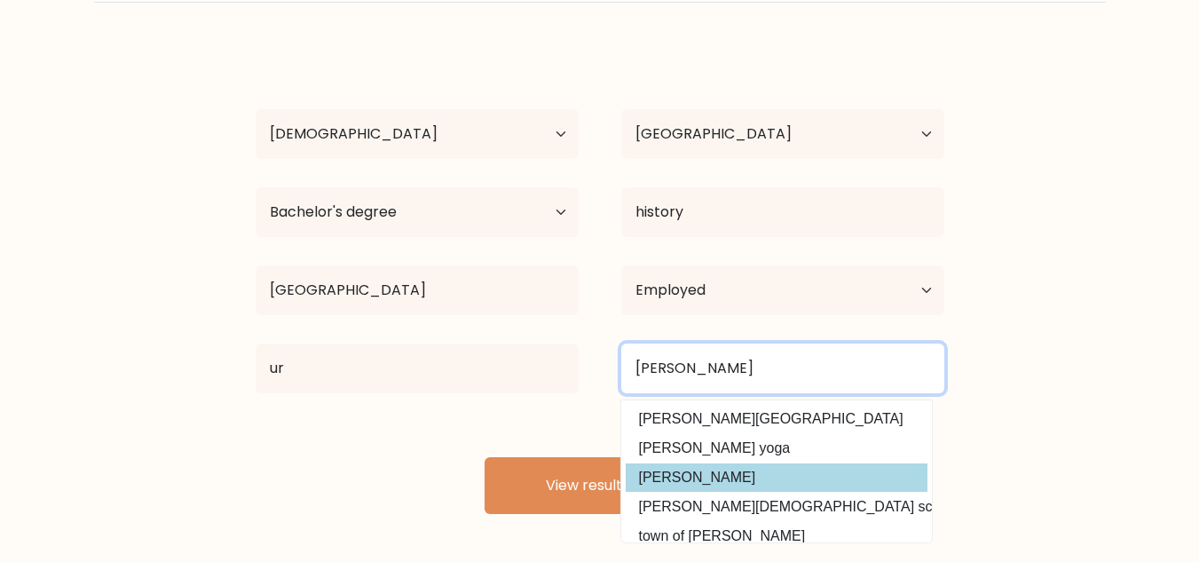
type input "gilbert"
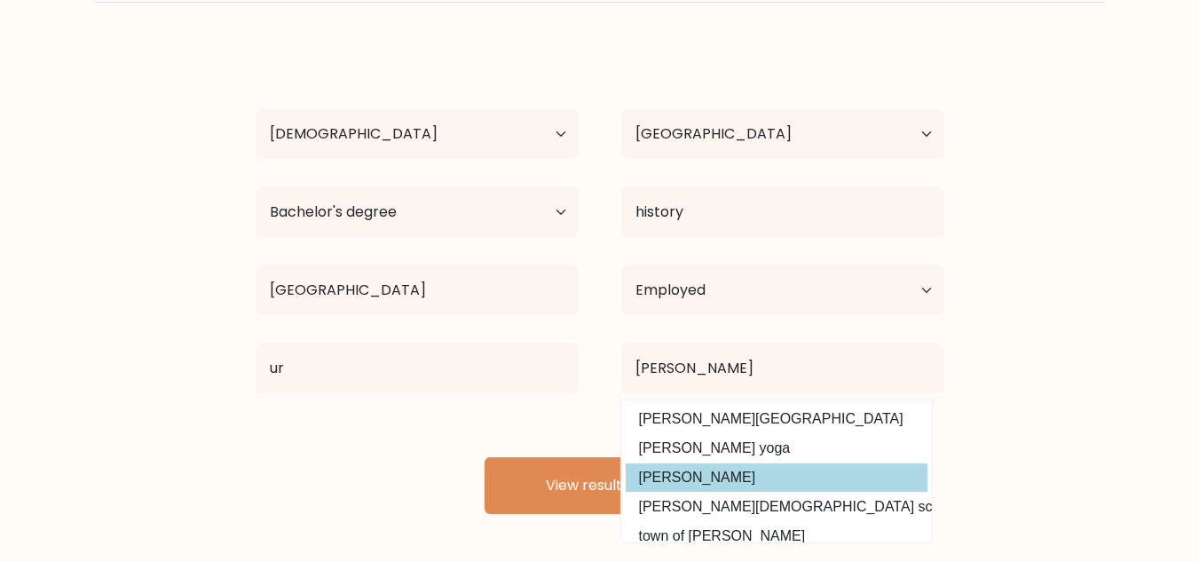
click at [705, 465] on div "NDIKUMANA Gilbert Age Under 18 years old 18-24 years old 25-34 years old 35-44 …" at bounding box center [600, 279] width 710 height 469
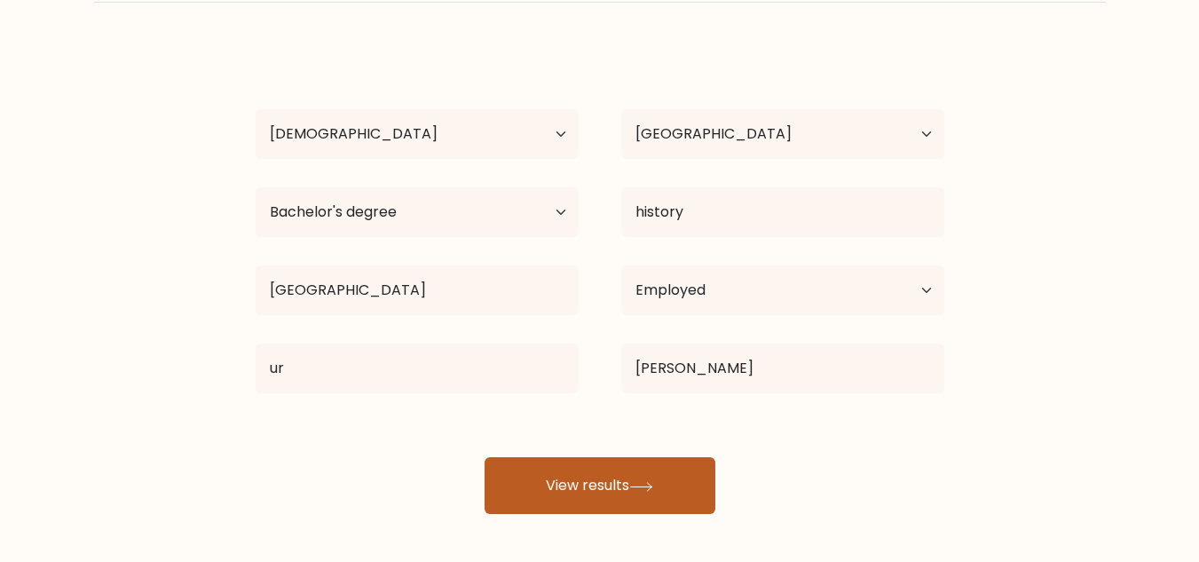
click at [614, 475] on button "View results" at bounding box center [600, 485] width 231 height 57
